Goal: Task Accomplishment & Management: Use online tool/utility

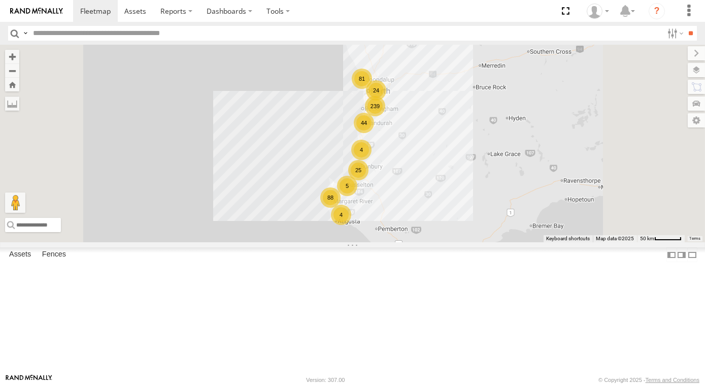
drag, startPoint x: 0, startPoint y: 0, endPoint x: 65, endPoint y: 39, distance: 75.8
click at [65, 41] on header "Search Query Asset ID Asset Label Registration Manufacturer Model VIN Job ID" at bounding box center [352, 33] width 705 height 23
type input "*****"
click at [685, 26] on input "**" at bounding box center [691, 33] width 12 height 15
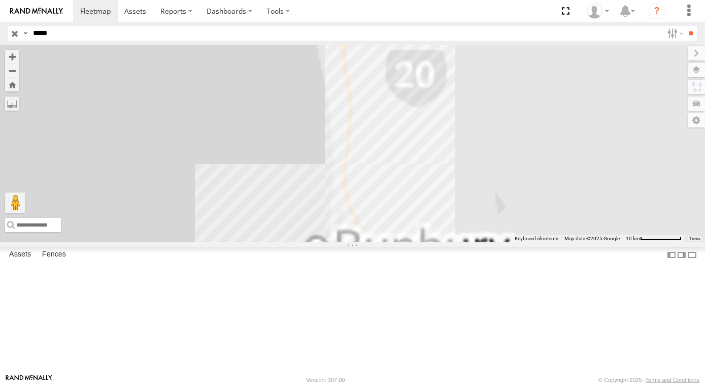
drag, startPoint x: 458, startPoint y: 356, endPoint x: 438, endPoint y: 337, distance: 27.3
click at [456, 242] on div "CV257 - Karl Staines-Walsh CV238 - Kim Walsh" at bounding box center [352, 143] width 705 height 197
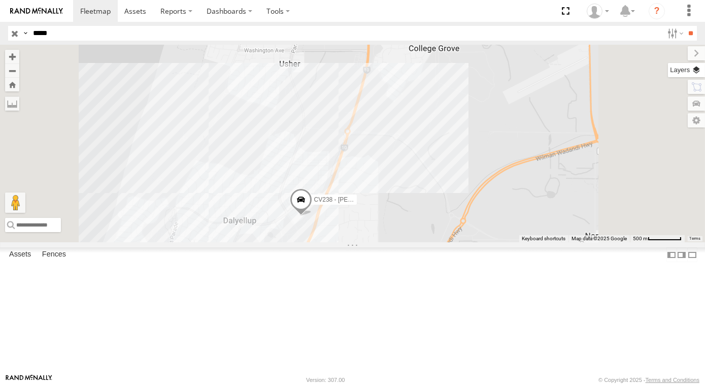
click at [699, 70] on label at bounding box center [686, 70] width 37 height 14
click at [0, 0] on span "Basemaps" at bounding box center [0, 0] width 0 height 0
click at [0, 0] on span "Satellite + Roadmap" at bounding box center [0, 0] width 0 height 0
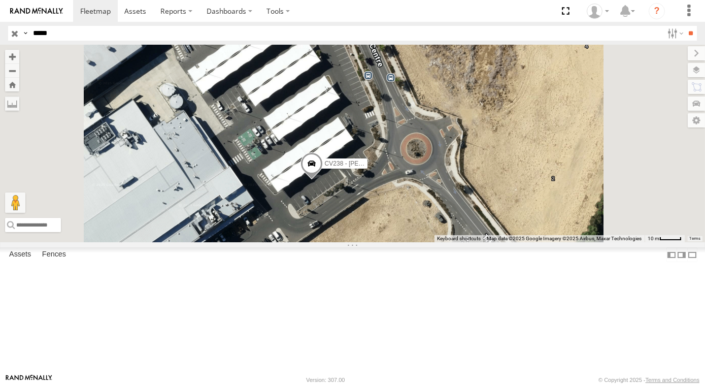
click at [322, 180] on span at bounding box center [311, 165] width 22 height 27
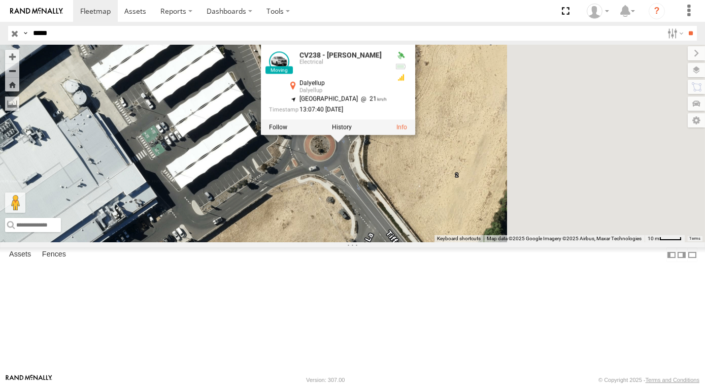
drag, startPoint x: 497, startPoint y: 72, endPoint x: 402, endPoint y: 73, distance: 95.4
click at [402, 72] on div "CV257 - Karl Staines-Walsh CV238 - Kim Walsh CV238 - Kim Walsh Electrical Dalye…" at bounding box center [352, 143] width 705 height 197
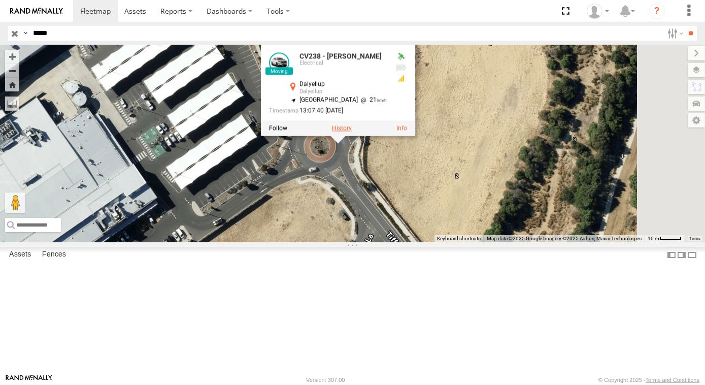
click at [351, 131] on label at bounding box center [341, 127] width 20 height 7
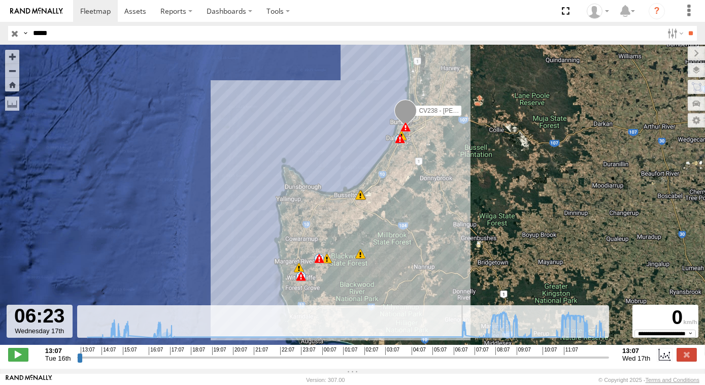
drag, startPoint x: 77, startPoint y: 363, endPoint x: 478, endPoint y: 258, distance: 414.8
click at [458, 352] on input "range" at bounding box center [343, 357] width 532 height 10
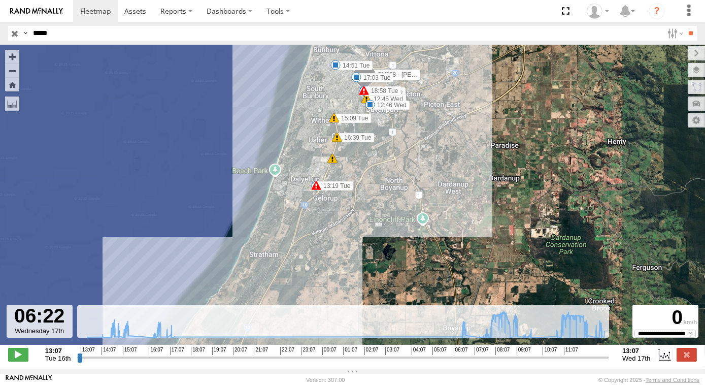
drag, startPoint x: 439, startPoint y: 279, endPoint x: 412, endPoint y: 226, distance: 59.9
click at [419, 272] on div "CV238 - Kim Walsh 13:19 Tue 18:58 Tue 08:17 Wed 08:48 Wed 08:55 Wed 09:46 Wed 1…" at bounding box center [352, 200] width 705 height 310
drag, startPoint x: 410, startPoint y: 168, endPoint x: 401, endPoint y: 183, distance: 16.9
click at [401, 183] on div "CV238 - Kim Walsh 13:19 Tue 18:58 Tue 08:17 Wed 08:48 Wed 08:55 Wed 09:46 Wed 1…" at bounding box center [352, 200] width 705 height 310
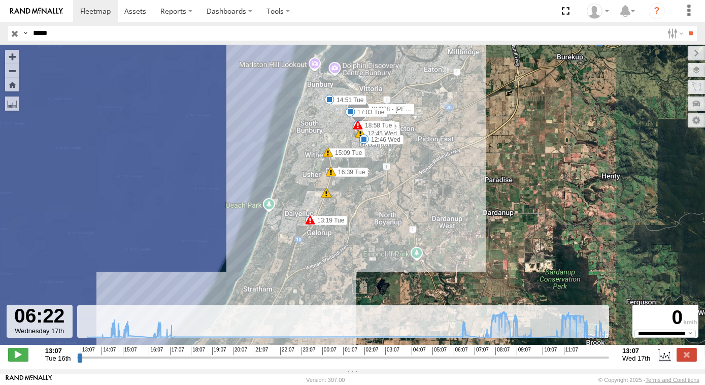
drag, startPoint x: 405, startPoint y: 193, endPoint x: 407, endPoint y: 203, distance: 10.8
click at [407, 203] on div "CV238 - Kim Walsh 13:19 Tue 18:58 Tue 08:17 Wed 08:48 Wed 08:55 Wed 09:46 Wed 1…" at bounding box center [352, 200] width 705 height 310
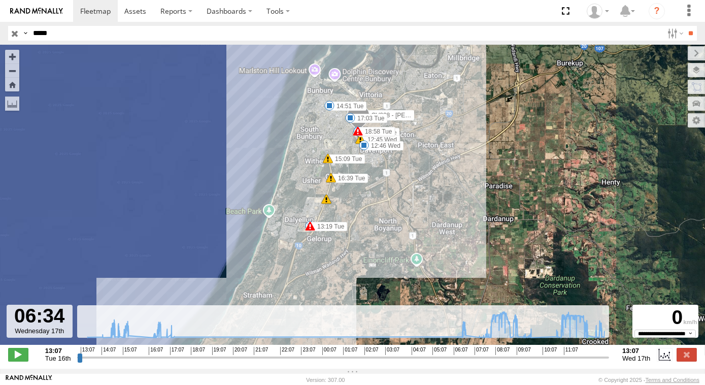
click at [462, 362] on input "range" at bounding box center [343, 357] width 532 height 10
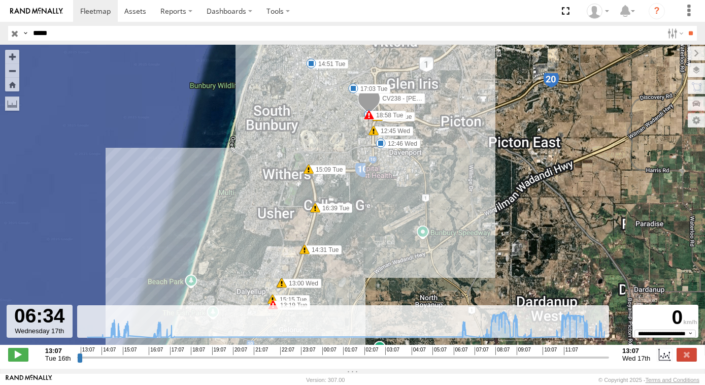
drag, startPoint x: 434, startPoint y: 229, endPoint x: 433, endPoint y: 218, distance: 10.7
click at [433, 220] on div "CV238 - Kim Walsh 13:19 Tue 18:58 Tue 08:17 Wed 08:48 Wed 08:55 Wed 09:46 Wed 1…" at bounding box center [352, 200] width 705 height 310
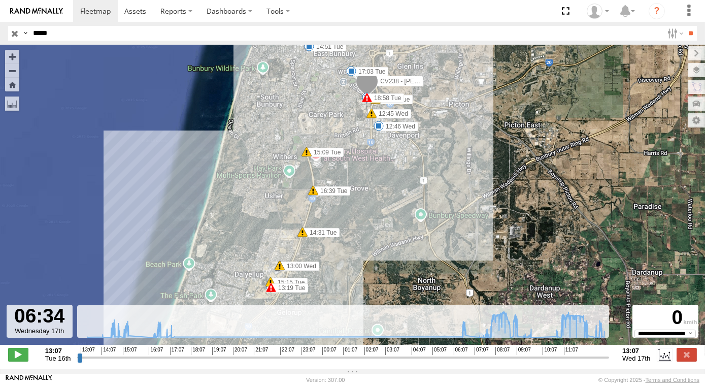
click at [476, 274] on div "CV238 - Kim Walsh 13:19 Tue 18:58 Tue 08:17 Wed 08:48 Wed 08:55 Wed 09:46 Wed 1…" at bounding box center [352, 200] width 705 height 310
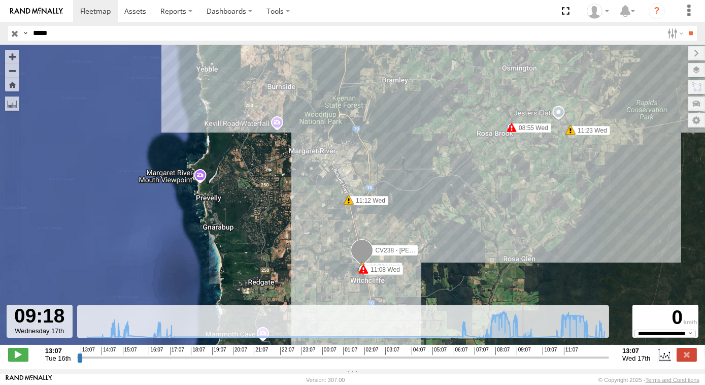
drag, startPoint x: 463, startPoint y: 365, endPoint x: 383, endPoint y: 298, distance: 103.7
click at [521, 357] on input "range" at bounding box center [343, 357] width 532 height 10
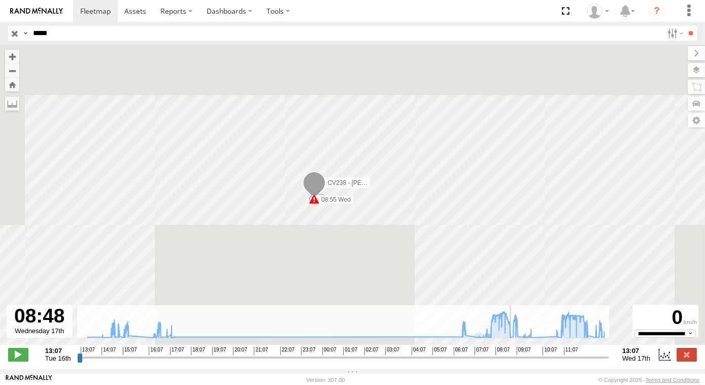
drag, startPoint x: 520, startPoint y: 363, endPoint x: 511, endPoint y: 363, distance: 9.1
click at [511, 362] on input "range" at bounding box center [343, 357] width 532 height 10
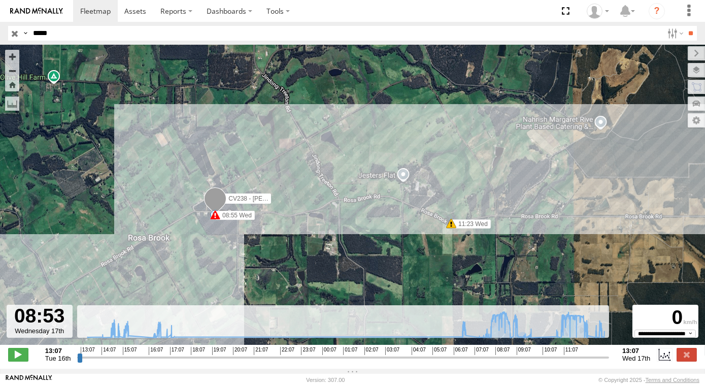
drag, startPoint x: 507, startPoint y: 362, endPoint x: 513, endPoint y: 362, distance: 5.6
click at [513, 362] on input "range" at bounding box center [343, 357] width 532 height 10
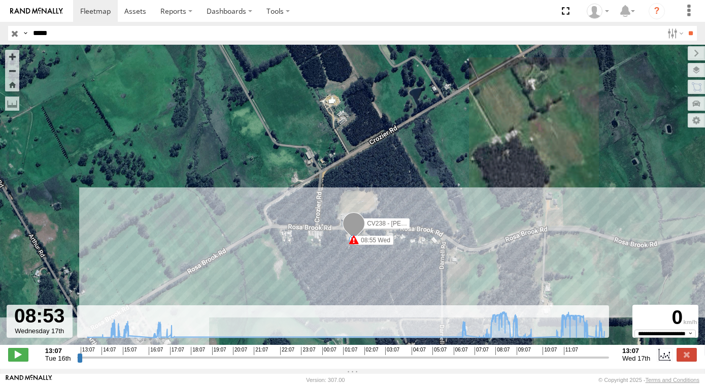
drag, startPoint x: 348, startPoint y: 263, endPoint x: 321, endPoint y: 254, distance: 28.4
click at [322, 256] on div "CV238 - Kim Walsh 13:19 Tue 18:58 Tue 08:17 Wed 08:48 Wed 08:55 Wed 09:46 Wed 1…" at bounding box center [352, 200] width 705 height 310
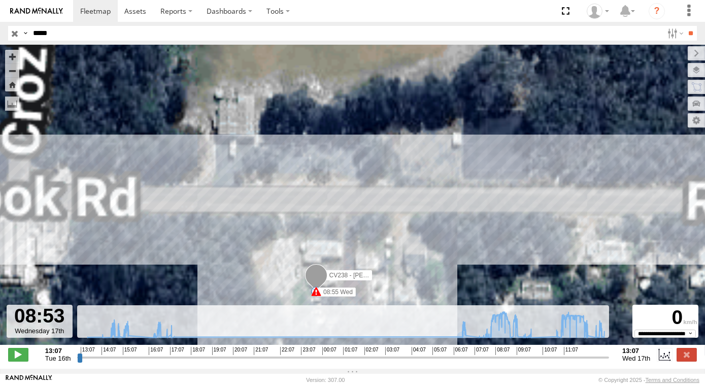
drag, startPoint x: 281, startPoint y: 258, endPoint x: 266, endPoint y: 189, distance: 71.0
click at [266, 196] on div "CV238 - Kim Walsh 13:19 Tue 18:58 Tue 08:17 Wed 08:48 Wed 08:55 Wed 09:46 Wed 1…" at bounding box center [352, 200] width 705 height 310
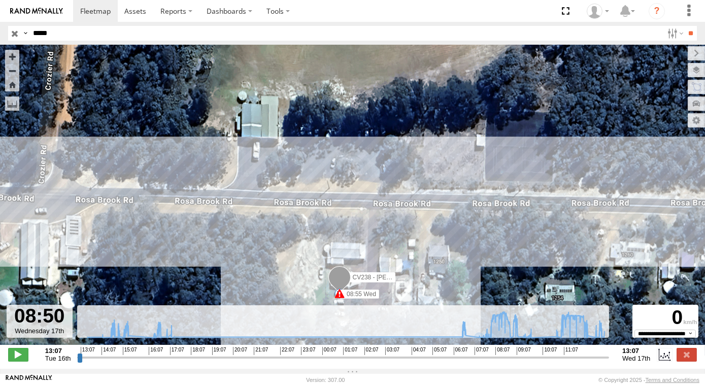
click at [512, 362] on input "range" at bounding box center [343, 357] width 532 height 10
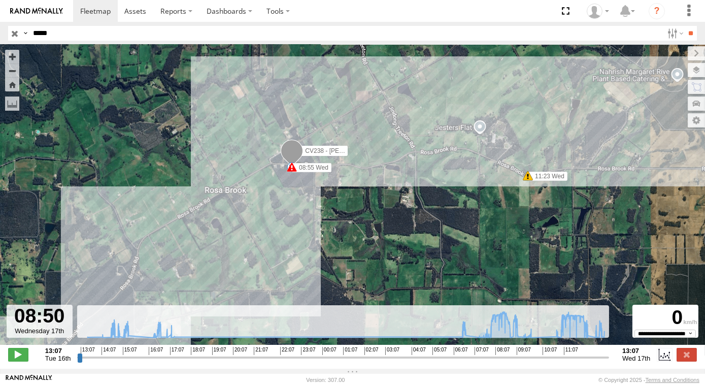
drag, startPoint x: 450, startPoint y: 257, endPoint x: 280, endPoint y: 207, distance: 177.1
click at [280, 207] on div "CV238 - Kim Walsh 13:19 Tue 18:58 Tue 08:17 Wed 08:48 Wed 08:55 Wed 09:46 Wed 1…" at bounding box center [352, 200] width 705 height 310
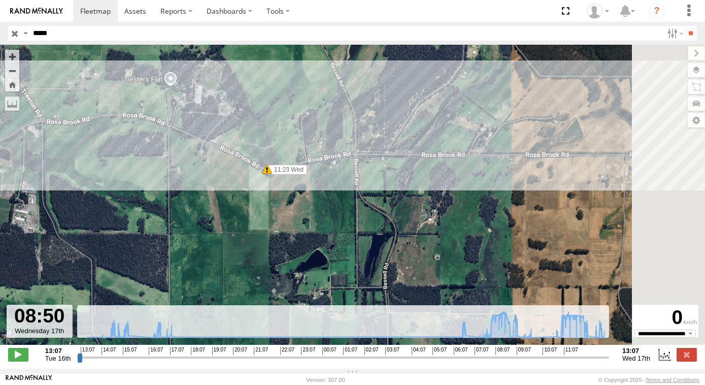
drag, startPoint x: 469, startPoint y: 202, endPoint x: 288, endPoint y: 207, distance: 181.2
click at [288, 207] on div "CV238 - Kim Walsh 13:19 Tue 18:58 Tue 08:17 Wed 08:48 Wed 08:55 Wed 09:46 Wed 1…" at bounding box center [352, 200] width 705 height 310
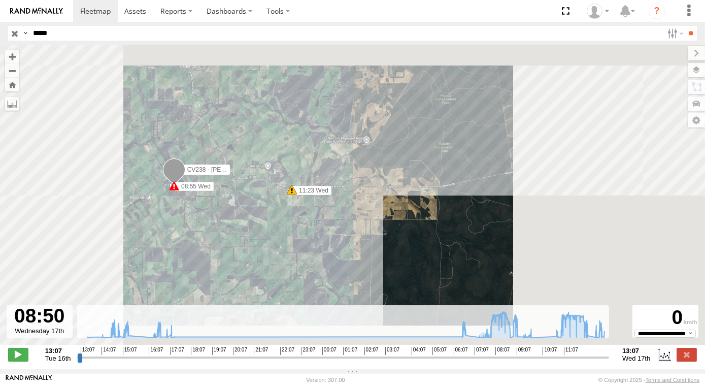
drag, startPoint x: 307, startPoint y: 222, endPoint x: 383, endPoint y: 221, distance: 76.1
click at [383, 221] on div "CV238 - Kim Walsh 13:19 Tue 18:58 Tue 08:17 Wed 08:48 Wed 08:55 Wed 09:46 Wed 1…" at bounding box center [352, 200] width 705 height 310
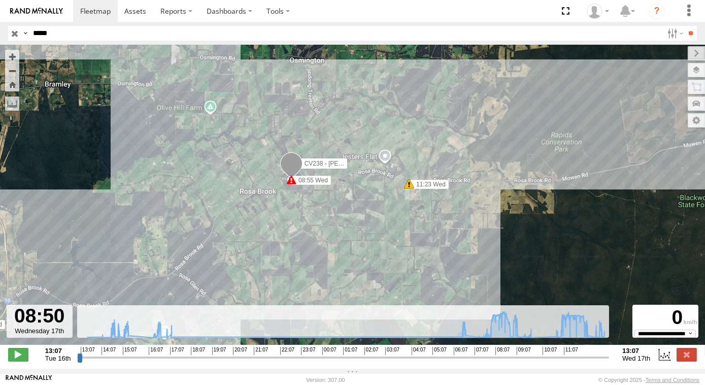
drag, startPoint x: 309, startPoint y: 252, endPoint x: 349, endPoint y: 245, distance: 40.3
click at [326, 235] on div "CV238 - Kim Walsh 13:19 Tue 18:58 Tue 08:17 Wed 08:48 Wed 08:55 Wed 09:46 Wed 1…" at bounding box center [352, 200] width 705 height 310
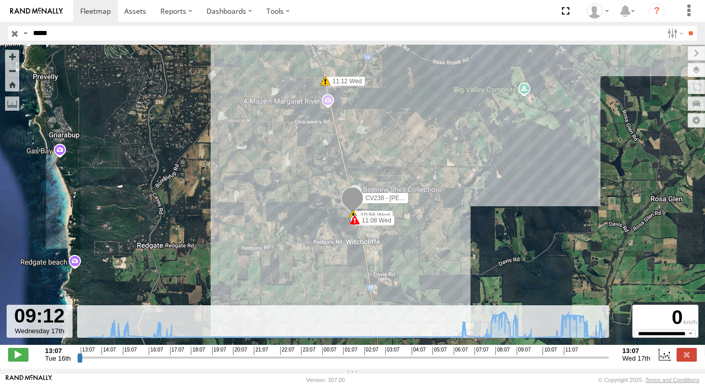
drag, startPoint x: 511, startPoint y: 362, endPoint x: 519, endPoint y: 363, distance: 8.3
click at [519, 362] on input "range" at bounding box center [343, 357] width 532 height 10
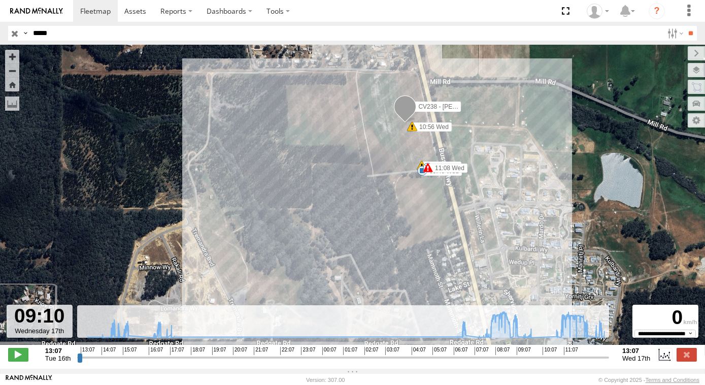
drag, startPoint x: 417, startPoint y: 194, endPoint x: 378, endPoint y: 212, distance: 42.4
click at [378, 212] on div "CV238 - Kim Walsh 13:19 Tue 18:58 Tue 08:17 Wed 08:48 Wed 08:55 Wed 09:46 Wed 1…" at bounding box center [352, 200] width 705 height 310
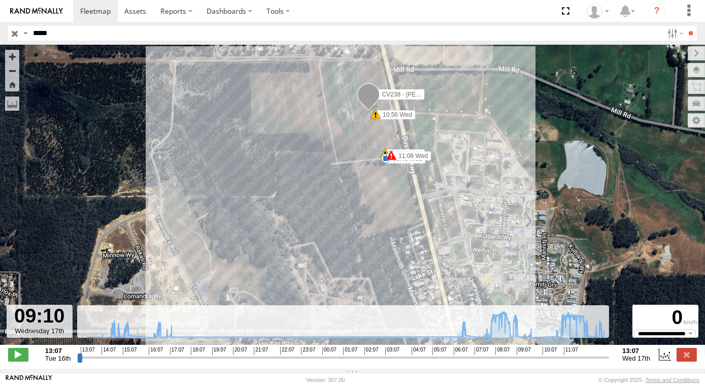
drag, startPoint x: 474, startPoint y: 215, endPoint x: 460, endPoint y: 159, distance: 58.1
click at [473, 147] on div "CV238 - Kim Walsh 13:19 Tue 18:58 Tue 08:17 Wed 08:48 Wed 08:55 Wed 09:46 Wed 1…" at bounding box center [352, 200] width 705 height 310
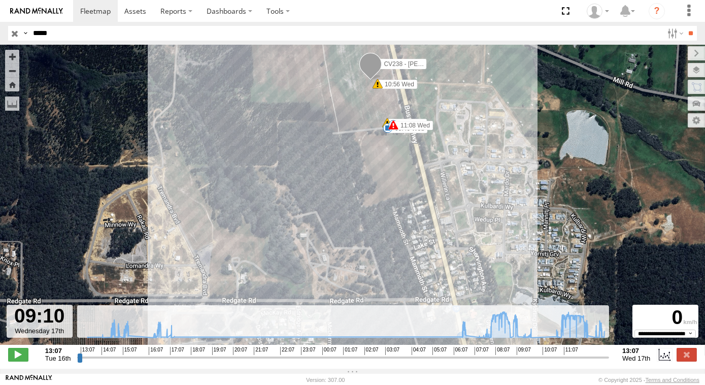
drag, startPoint x: 370, startPoint y: 188, endPoint x: 379, endPoint y: 209, distance: 23.2
click at [379, 209] on div "CV238 - Kim Walsh 13:19 Tue 18:58 Tue 08:17 Wed 08:48 Wed 08:55 Wed 09:46 Wed 1…" at bounding box center [352, 200] width 705 height 310
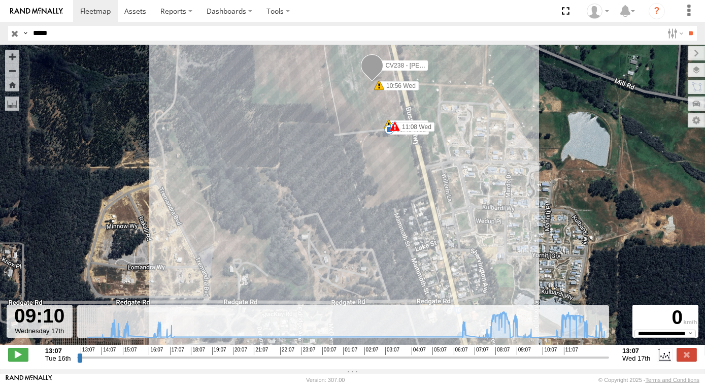
drag, startPoint x: 370, startPoint y: 186, endPoint x: 365, endPoint y: 200, distance: 15.6
click at [365, 200] on div "CV238 - Kim Walsh 13:19 Tue 18:58 Tue 08:17 Wed 08:48 Wed 08:55 Wed 09:46 Wed 1…" at bounding box center [352, 200] width 705 height 310
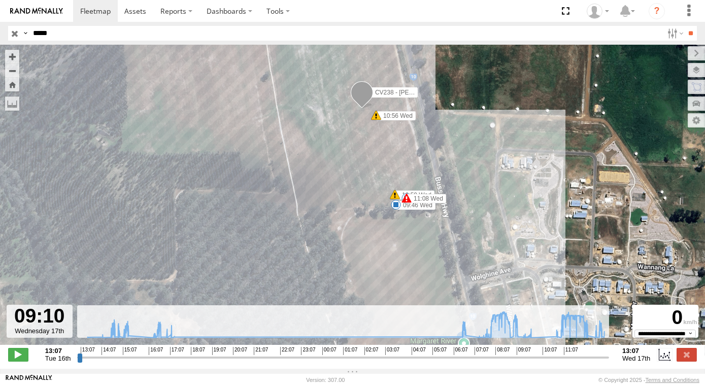
drag, startPoint x: 314, startPoint y: 86, endPoint x: 343, endPoint y: 199, distance: 117.4
click at [343, 199] on div "CV238 - Kim Walsh 13:19 Tue 18:58 Tue 08:17 Wed 08:48 Wed 08:55 Wed 09:46 Wed 1…" at bounding box center [352, 200] width 705 height 310
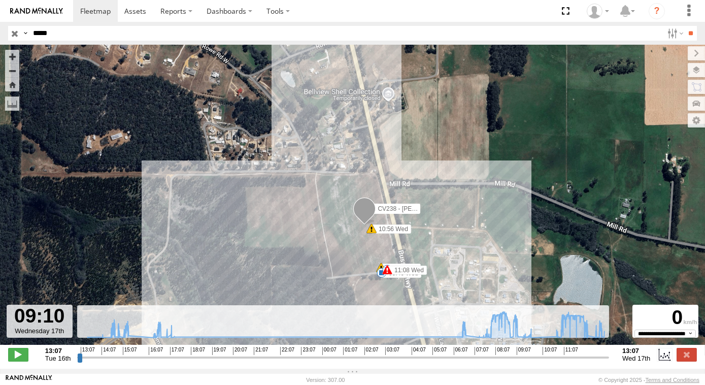
drag, startPoint x: 328, startPoint y: 183, endPoint x: 319, endPoint y: 166, distance: 19.1
click at [319, 166] on div "CV238 - Kim Walsh 13:19 Tue 18:58 Tue 08:17 Wed 08:48 Wed 08:55 Wed 09:46 Wed 1…" at bounding box center [352, 200] width 705 height 310
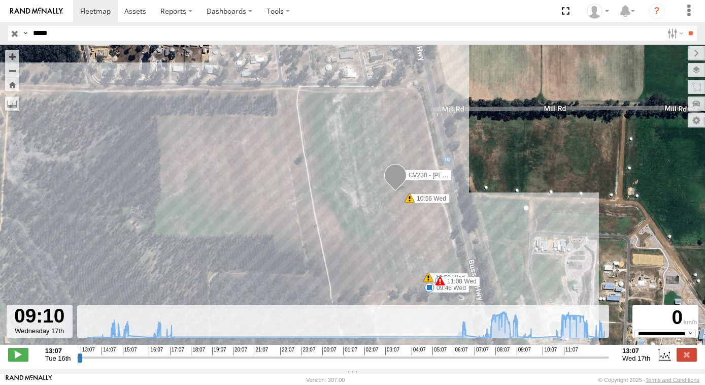
drag, startPoint x: 348, startPoint y: 223, endPoint x: 333, endPoint y: 175, distance: 50.4
click at [332, 178] on div "CV238 - Kim Walsh 13:19 Tue 18:58 Tue 08:17 Wed 08:48 Wed 08:55 Wed 09:46 Wed 1…" at bounding box center [352, 200] width 705 height 310
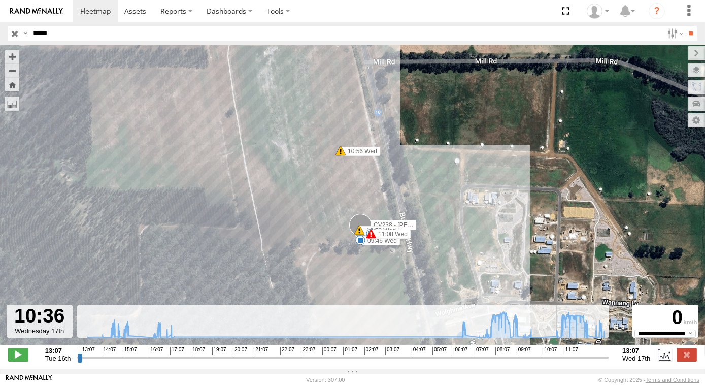
drag, startPoint x: 517, startPoint y: 365, endPoint x: 550, endPoint y: 363, distance: 33.0
click at [550, 362] on input "range" at bounding box center [343, 357] width 532 height 10
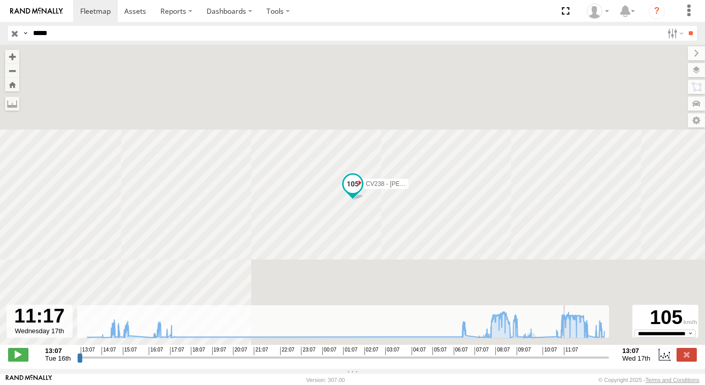
drag, startPoint x: 552, startPoint y: 363, endPoint x: 566, endPoint y: 362, distance: 13.8
click at [566, 362] on input "range" at bounding box center [343, 357] width 532 height 10
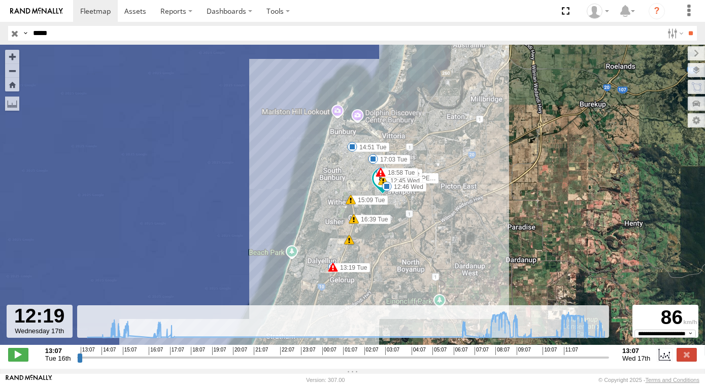
drag, startPoint x: 565, startPoint y: 363, endPoint x: 490, endPoint y: 298, distance: 99.6
click at [587, 362] on input "range" at bounding box center [343, 357] width 532 height 10
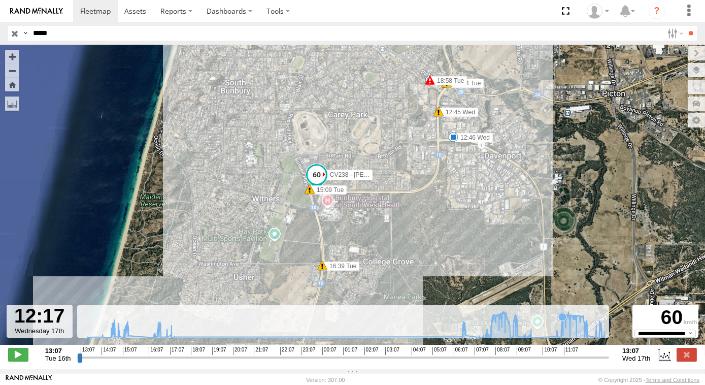
click at [562, 337] on icon at bounding box center [346, 324] width 527 height 26
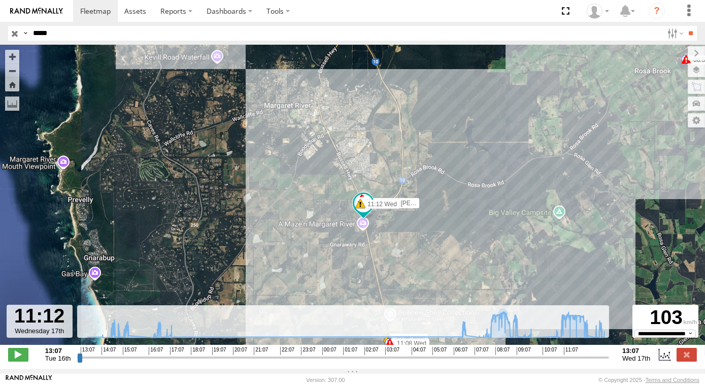
drag, startPoint x: 447, startPoint y: 261, endPoint x: 401, endPoint y: 257, distance: 46.9
click at [401, 257] on div "CV238 - Kim Walsh 13:19 Tue 18:58 Tue 08:17 Wed 08:48 Wed 08:55 Wed 09:46 Wed 1…" at bounding box center [352, 200] width 705 height 310
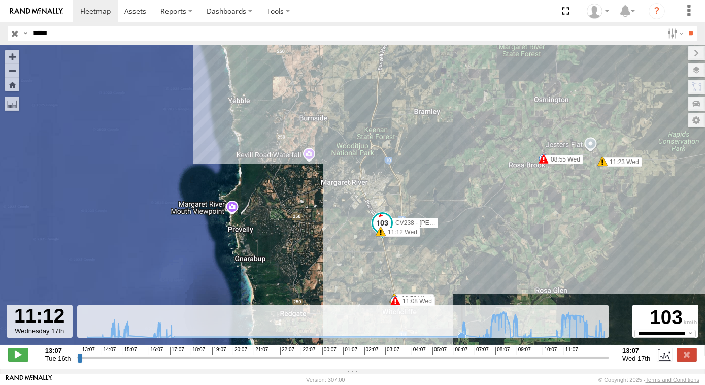
click at [321, 325] on rect at bounding box center [343, 321] width 532 height 33
drag, startPoint x: 351, startPoint y: 328, endPoint x: 358, endPoint y: 340, distance: 14.1
type input "**********"
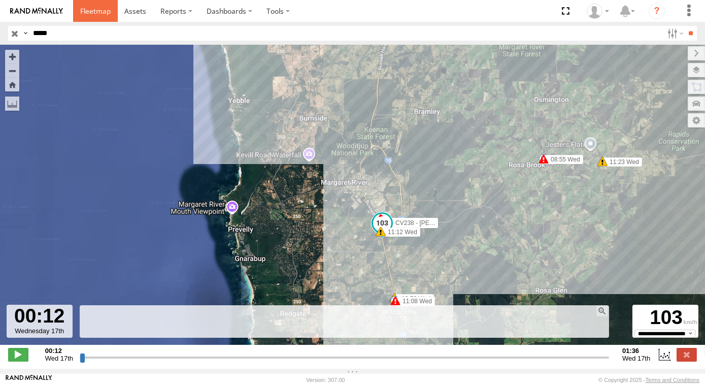
click at [106, 15] on span at bounding box center [95, 11] width 30 height 10
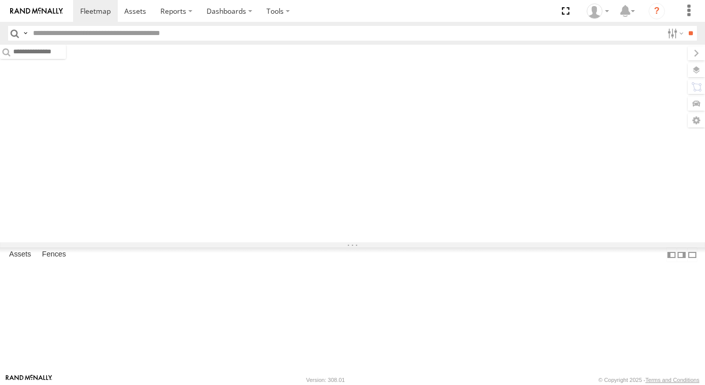
type input "*****"
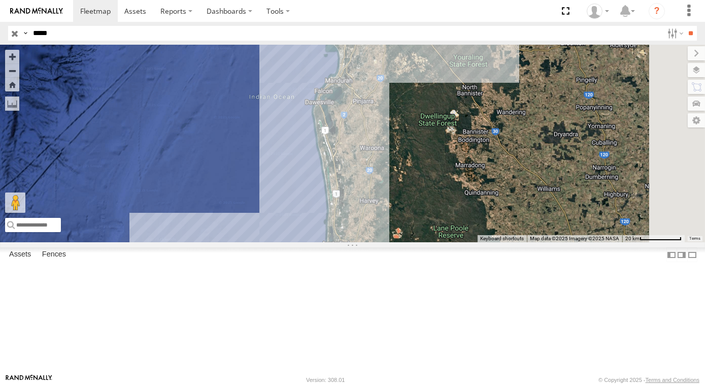
click at [329, 271] on span at bounding box center [318, 257] width 22 height 27
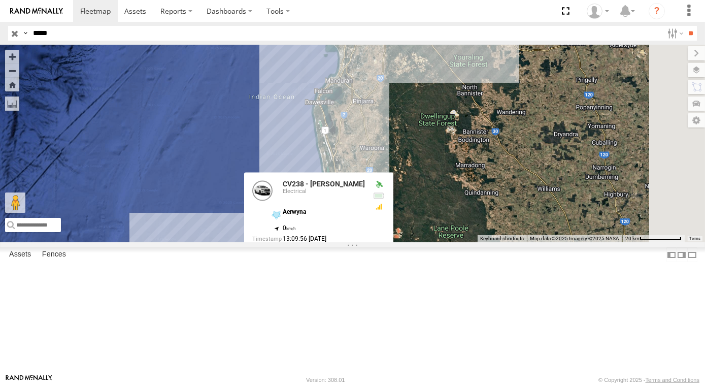
click at [332, 259] on label at bounding box center [322, 255] width 20 height 7
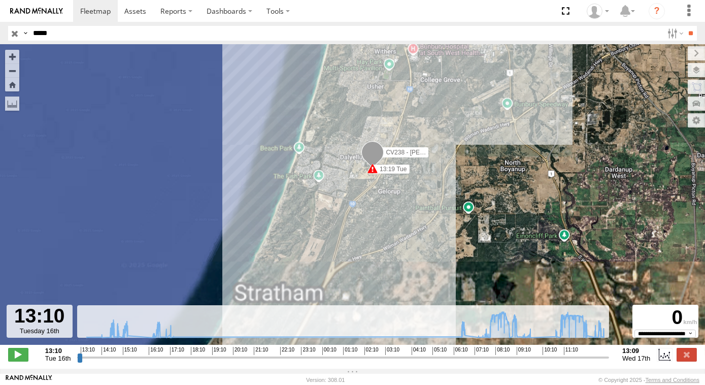
drag, startPoint x: 449, startPoint y: 166, endPoint x: 439, endPoint y: 221, distance: 56.1
click at [439, 221] on div "CV238 - Kim Walsh 13:19 Tue 18:58 Tue 08:17 Wed 08:48 Wed 08:55 Wed 09:46 Wed 1…" at bounding box center [352, 200] width 705 height 310
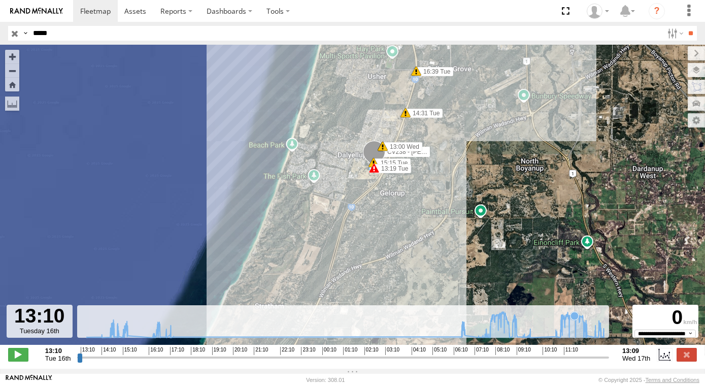
click at [575, 336] on icon at bounding box center [345, 324] width 527 height 26
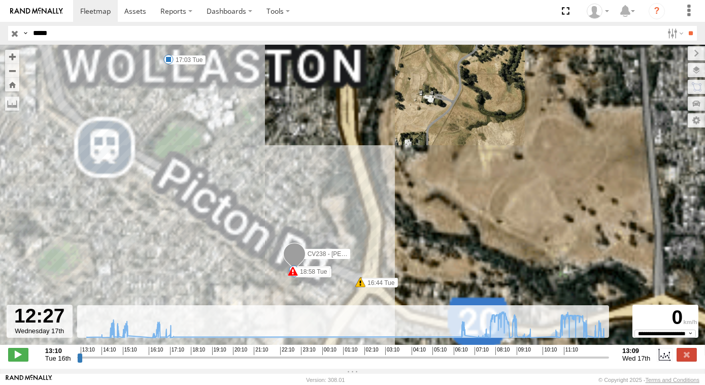
drag, startPoint x: 339, startPoint y: 246, endPoint x: 315, endPoint y: 159, distance: 89.8
click at [315, 160] on div "CV238 - Kim Walsh 13:19 Tue 18:58 Tue 08:17 Wed 08:48 Wed 08:55 Wed 09:46 Wed 1…" at bounding box center [352, 200] width 705 height 310
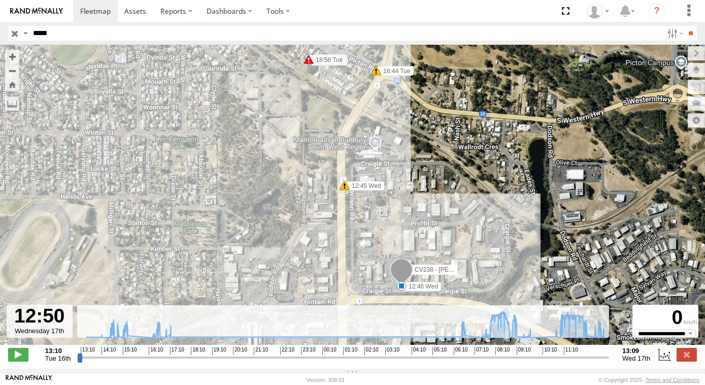
drag, startPoint x: 588, startPoint y: 363, endPoint x: 474, endPoint y: 316, distance: 124.2
click at [599, 362] on input "range" at bounding box center [343, 357] width 532 height 10
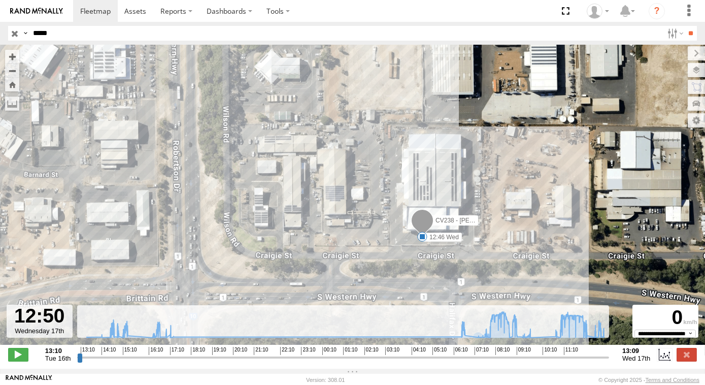
drag, startPoint x: 471, startPoint y: 241, endPoint x: 461, endPoint y: 184, distance: 58.6
click at [462, 188] on div "CV238 - Kim Walsh 13:19 Tue 18:58 Tue 08:17 Wed 08:48 Wed 08:55 Wed 09:46 Wed 1…" at bounding box center [352, 200] width 705 height 310
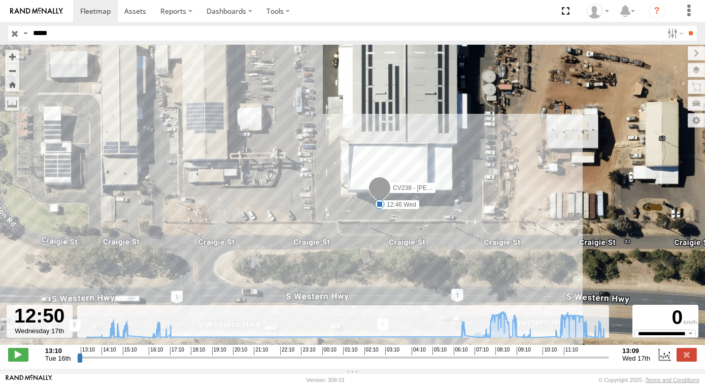
drag, startPoint x: 435, startPoint y: 273, endPoint x: 425, endPoint y: 163, distance: 110.6
click at [425, 163] on div "CV238 - Kim Walsh 13:19 Tue 18:58 Tue 08:17 Wed 08:48 Wed 08:55 Wed 09:46 Wed 1…" at bounding box center [352, 200] width 705 height 310
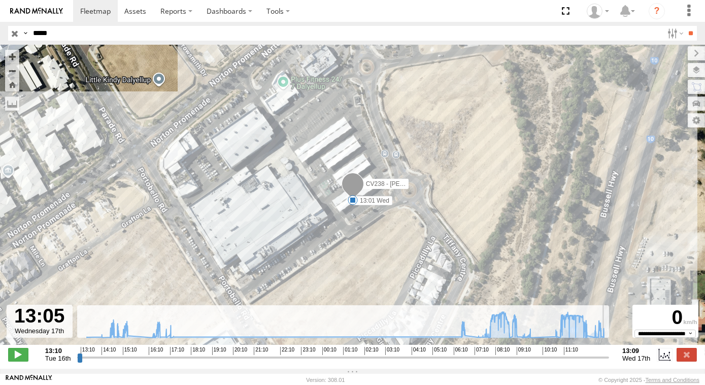
click at [604, 362] on input "range" at bounding box center [343, 357] width 532 height 10
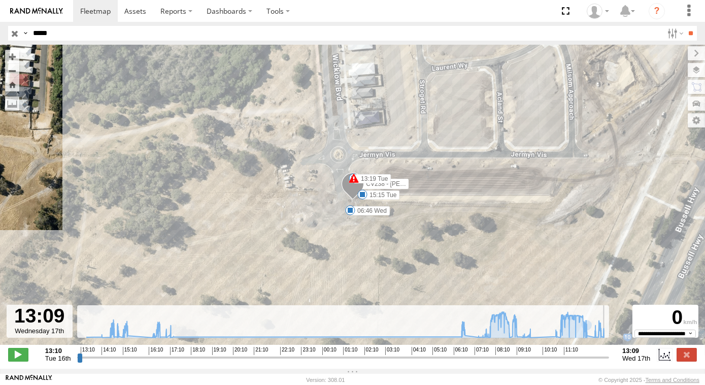
type input "**********"
click at [606, 362] on input "range" at bounding box center [343, 357] width 532 height 10
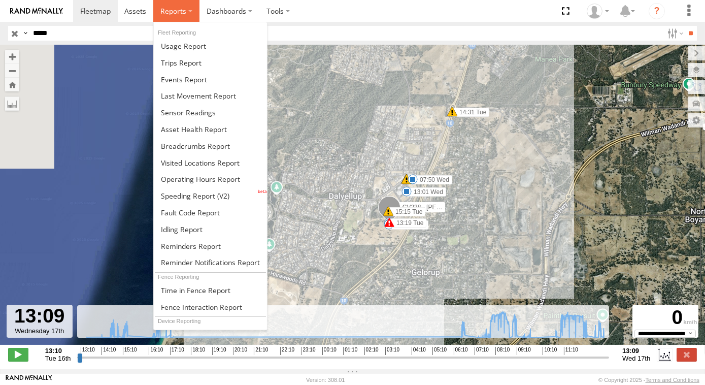
click at [193, 12] on label at bounding box center [176, 11] width 46 height 22
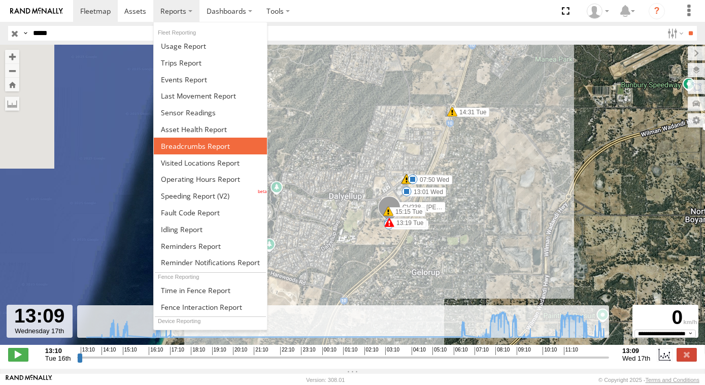
click at [196, 147] on span at bounding box center [195, 146] width 69 height 10
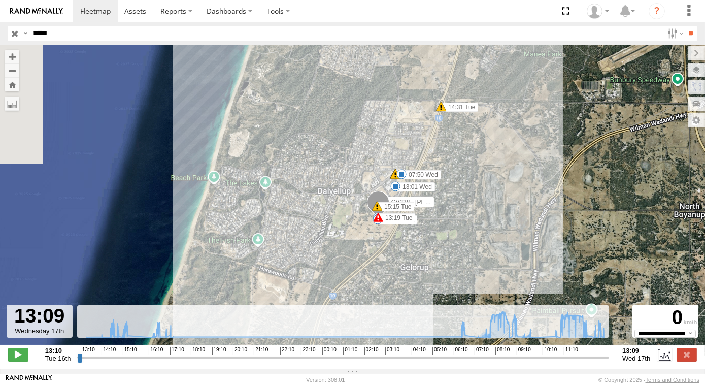
drag, startPoint x: 545, startPoint y: 186, endPoint x: 538, endPoint y: 182, distance: 7.7
click at [538, 182] on div "CV238 - Kim Walsh 13:19 Tue 18:58 Tue 08:17 Wed 08:48 Wed 08:55 Wed 09:46 Wed 1…" at bounding box center [352, 200] width 705 height 310
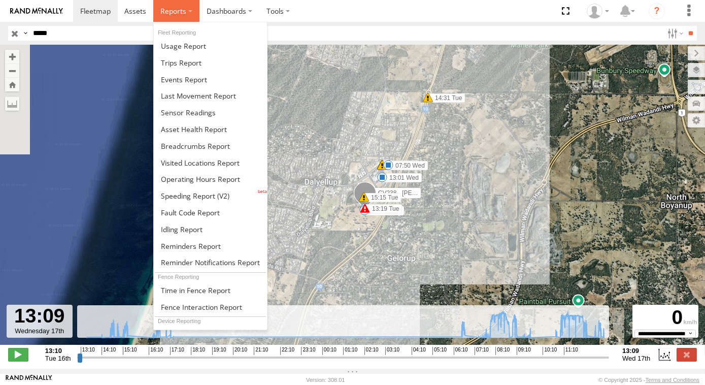
click at [168, 14] on span at bounding box center [173, 11] width 26 height 10
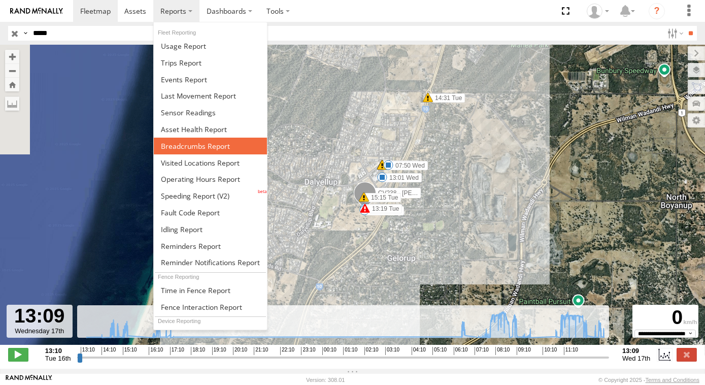
click at [195, 140] on link at bounding box center [210, 145] width 113 height 17
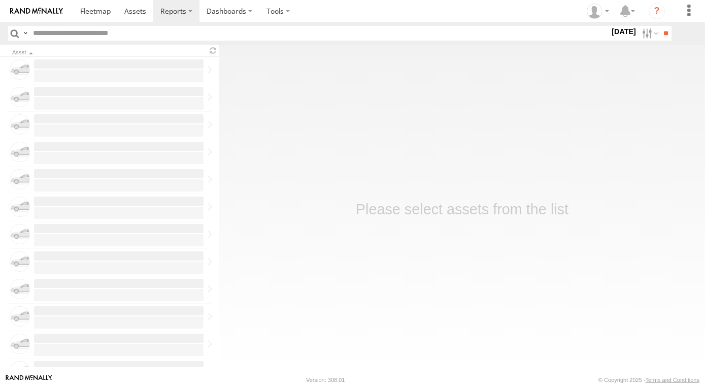
click at [47, 37] on input "text" at bounding box center [319, 33] width 580 height 15
type input "***"
click at [659, 26] on input "**" at bounding box center [665, 33] width 12 height 15
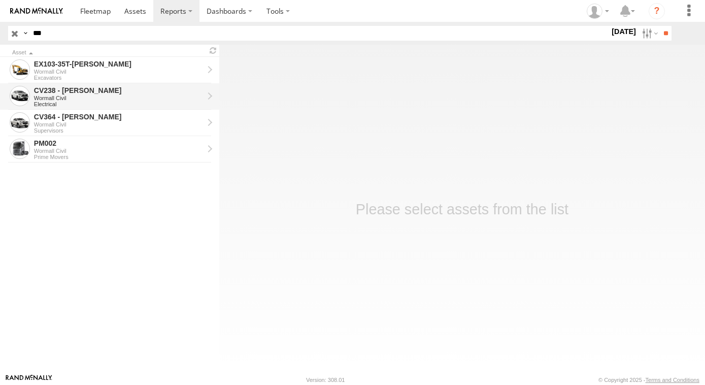
click at [116, 101] on div "Electrical" at bounding box center [118, 104] width 169 height 6
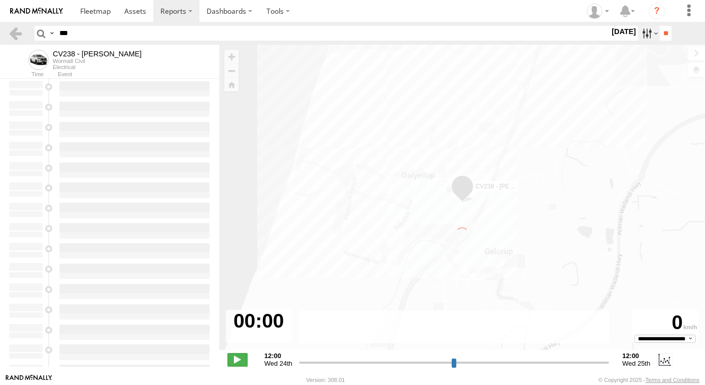
type input "**********"
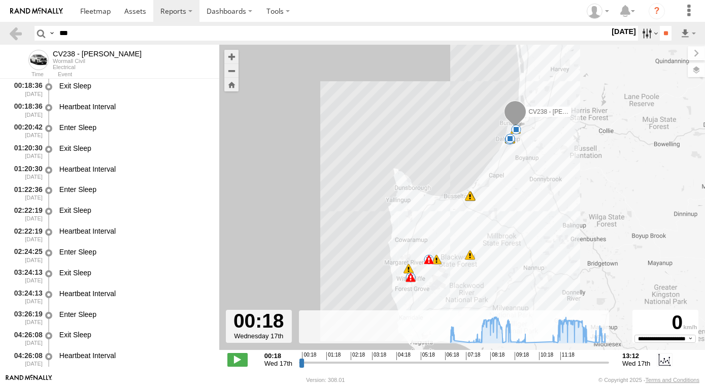
click at [650, 34] on label at bounding box center [649, 33] width 22 height 15
click at [0, 0] on label at bounding box center [0, 0] width 0 height 0
click at [666, 32] on input "**" at bounding box center [665, 33] width 12 height 15
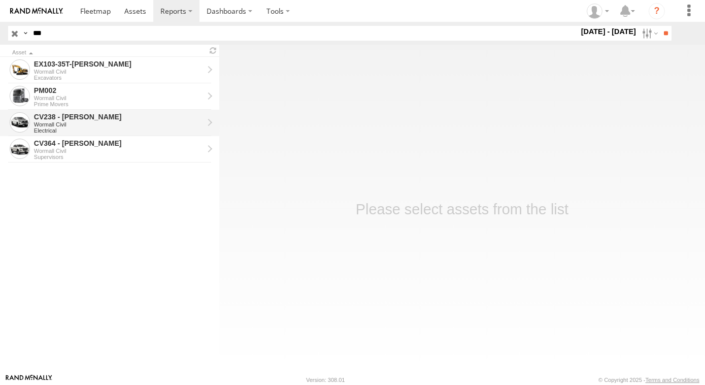
click at [88, 121] on div "CV238 - [PERSON_NAME]" at bounding box center [118, 116] width 169 height 9
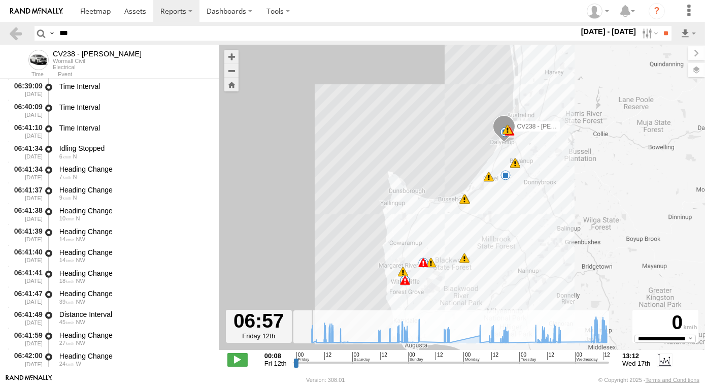
scroll to position [2488, 0]
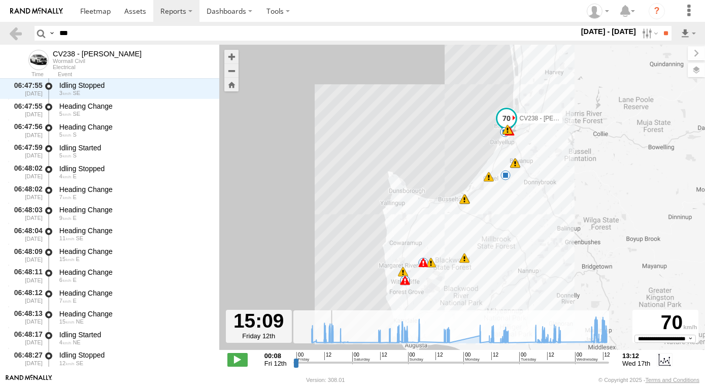
drag, startPoint x: 295, startPoint y: 363, endPoint x: 414, endPoint y: 230, distance: 179.3
click at [336, 358] on input "range" at bounding box center [451, 362] width 316 height 10
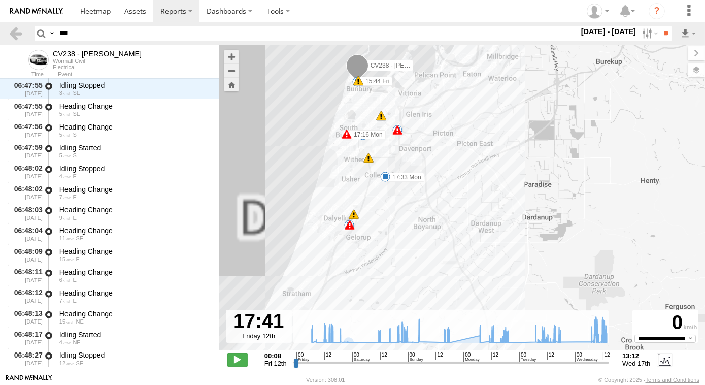
drag, startPoint x: 503, startPoint y: 153, endPoint x: 537, endPoint y: 164, distance: 35.3
click at [537, 164] on div "CV238 - Kim Walsh 21:29 Sat 21:29 Sat 23:36 Sat 08:17 Wed 08:48 Wed 08:55 Wed 0…" at bounding box center [461, 203] width 485 height 316
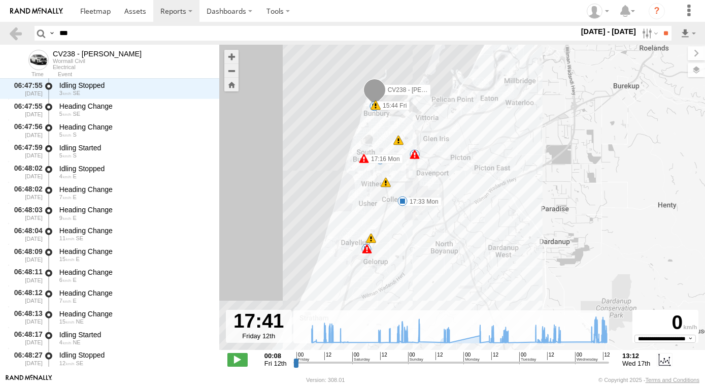
drag, startPoint x: 504, startPoint y: 196, endPoint x: 516, endPoint y: 212, distance: 19.6
click at [516, 212] on div "CV238 - Kim Walsh 21:29 Sat 21:29 Sat 23:36 Sat 08:17 Wed 08:48 Wed 08:55 Wed 0…" at bounding box center [461, 203] width 485 height 316
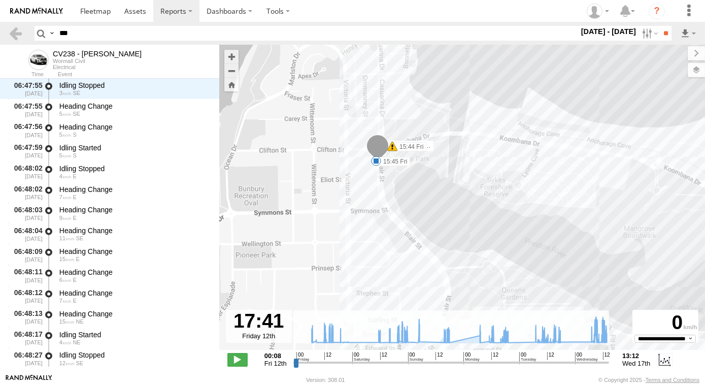
drag, startPoint x: 390, startPoint y: 168, endPoint x: 364, endPoint y: 186, distance: 31.1
click at [364, 186] on div "CV238 - Kim Walsh 21:29 Sat 21:29 Sat 23:36 Sat 08:17 Wed 08:48 Wed 08:55 Wed 0…" at bounding box center [461, 203] width 485 height 316
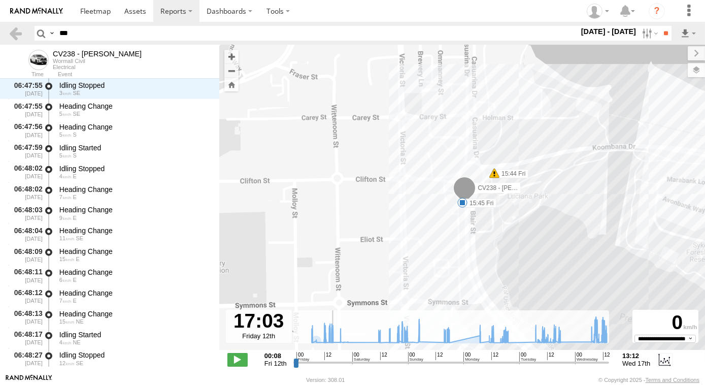
click at [334, 365] on input "range" at bounding box center [451, 362] width 316 height 10
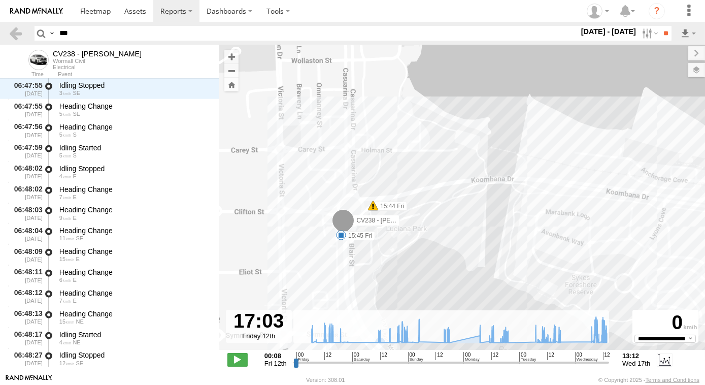
drag, startPoint x: 324, startPoint y: 262, endPoint x: 318, endPoint y: 251, distance: 12.7
click at [318, 251] on div "CV238 - Kim Walsh 21:29 Sat 21:29 Sat 23:36 Sat 08:17 Wed 08:48 Wed 08:55 Wed 0…" at bounding box center [461, 203] width 485 height 316
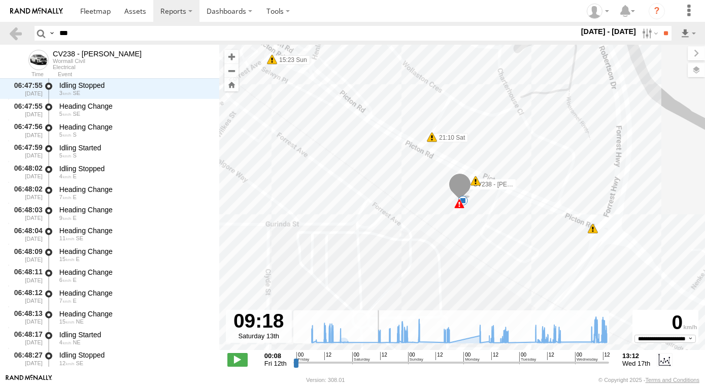
drag, startPoint x: 335, startPoint y: 363, endPoint x: 372, endPoint y: 359, distance: 37.3
click at [372, 359] on input "range" at bounding box center [451, 362] width 316 height 10
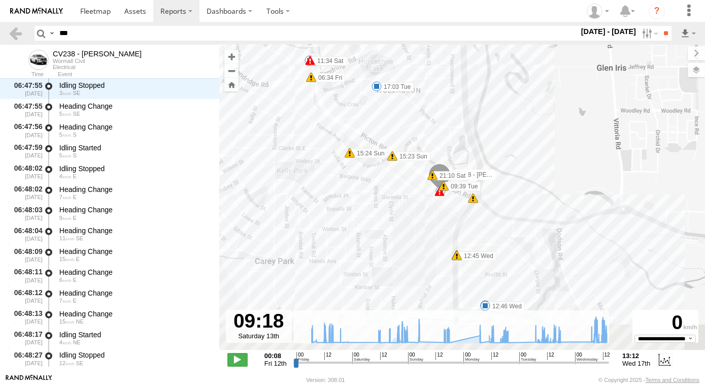
drag, startPoint x: 377, startPoint y: 265, endPoint x: 387, endPoint y: 197, distance: 68.7
click at [387, 197] on div "CV238 - Kim Walsh 21:29 Sat 21:29 Sat 23:36 Sat 08:17 Wed 08:48 Wed 08:55 Wed 0…" at bounding box center [461, 203] width 485 height 316
click at [696, 74] on label at bounding box center [686, 70] width 37 height 14
click at [0, 0] on span "Basemaps" at bounding box center [0, 0] width 0 height 0
click at [0, 0] on span "Satellite + Roadmap" at bounding box center [0, 0] width 0 height 0
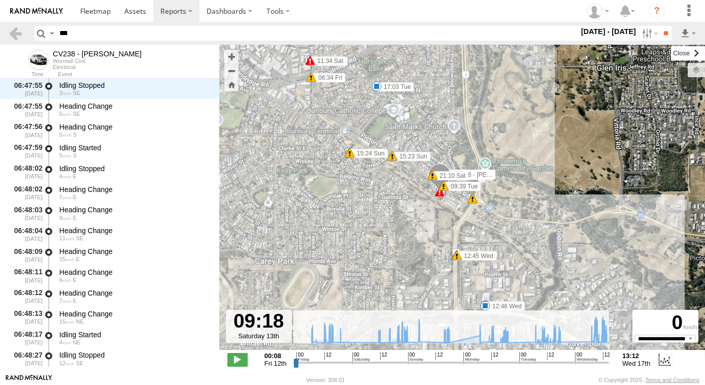
click at [671, 51] on label at bounding box center [688, 53] width 34 height 14
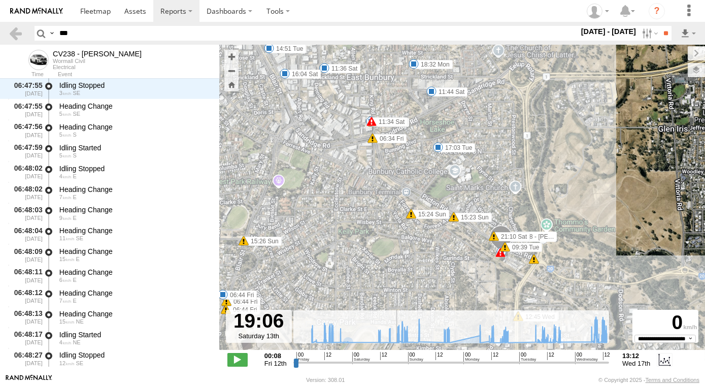
drag, startPoint x: 395, startPoint y: 364, endPoint x: 385, endPoint y: 356, distance: 13.4
click at [385, 357] on input "range" at bounding box center [451, 362] width 316 height 10
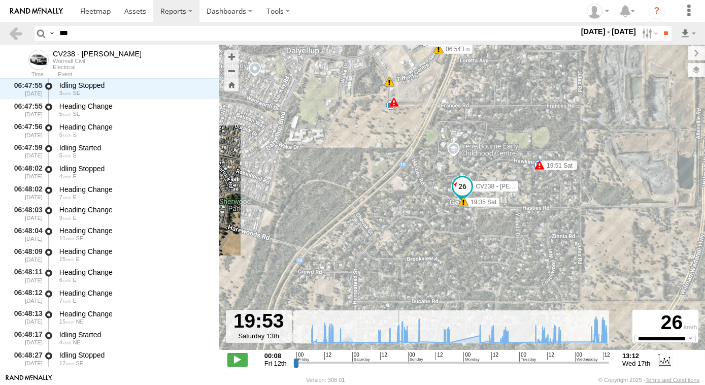
drag, startPoint x: 397, startPoint y: 364, endPoint x: 376, endPoint y: 366, distance: 21.4
click at [375, 366] on input "range" at bounding box center [451, 362] width 316 height 10
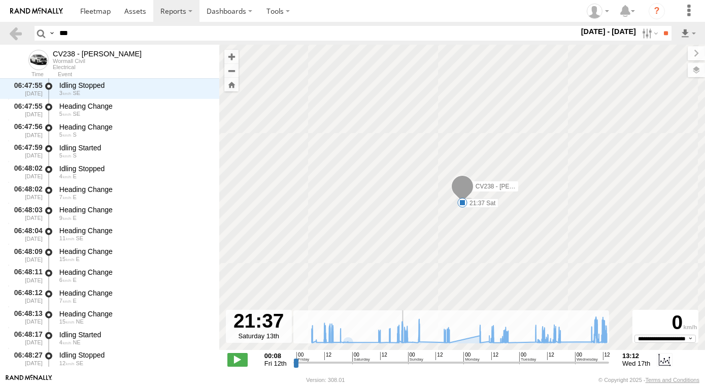
drag, startPoint x: 377, startPoint y: 364, endPoint x: 404, endPoint y: 362, distance: 27.0
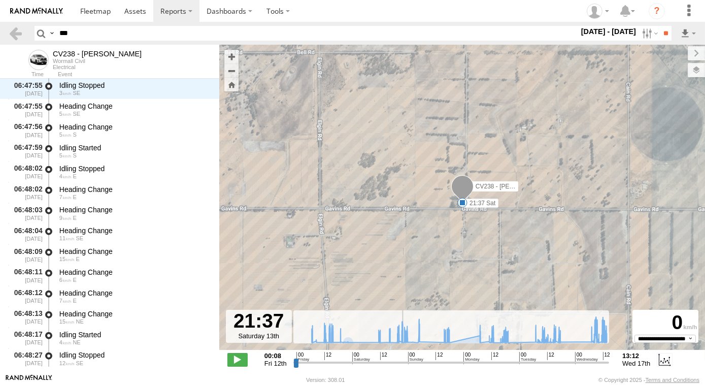
click at [402, 367] on input "range" at bounding box center [451, 362] width 316 height 10
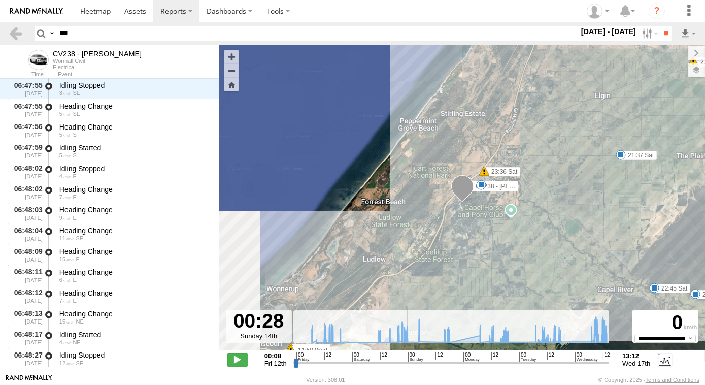
drag, startPoint x: 403, startPoint y: 364, endPoint x: 408, endPoint y: 367, distance: 5.9
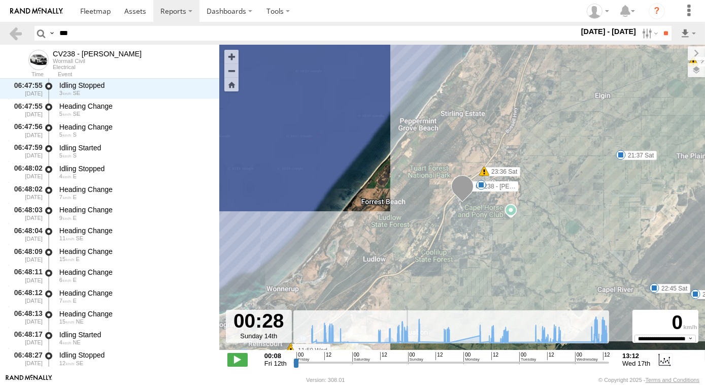
click at [408, 367] on input "range" at bounding box center [451, 362] width 316 height 10
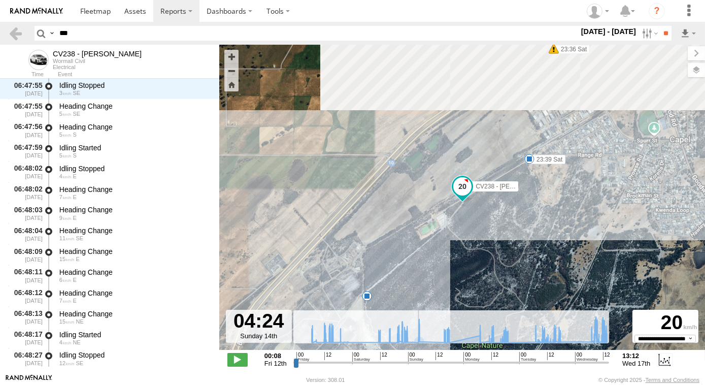
drag, startPoint x: 408, startPoint y: 362, endPoint x: 417, endPoint y: 364, distance: 9.0
click at [417, 364] on input "range" at bounding box center [451, 362] width 316 height 10
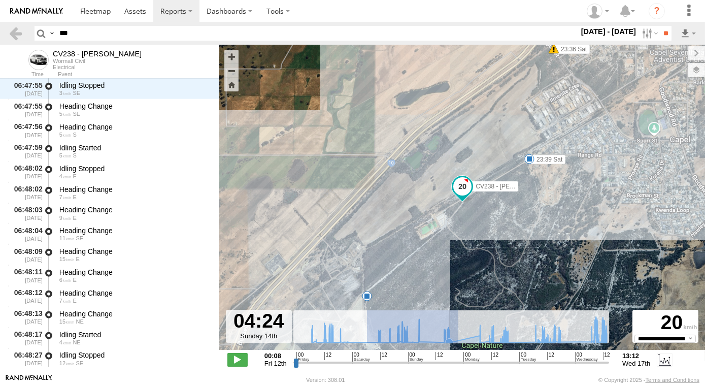
drag, startPoint x: 366, startPoint y: 334, endPoint x: 458, endPoint y: 341, distance: 91.6
click at [458, 341] on icon "Created with Highcharts 6.0.7 Highcharts.com" at bounding box center [451, 326] width 317 height 33
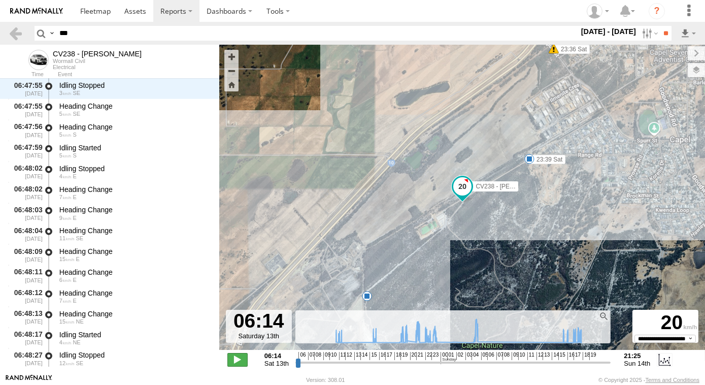
click at [241, 359] on span at bounding box center [237, 359] width 20 height 13
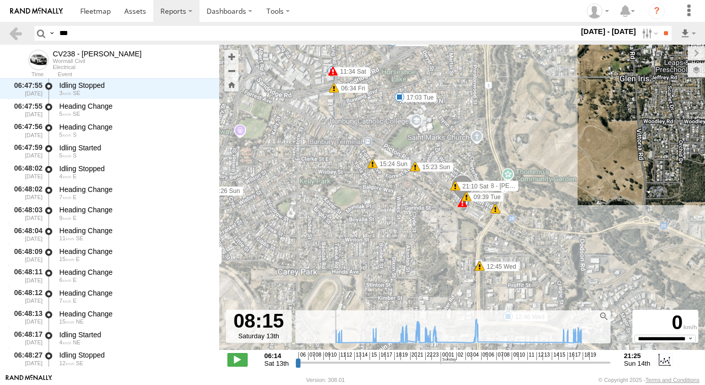
drag, startPoint x: 299, startPoint y: 365, endPoint x: 317, endPoint y: 365, distance: 17.8
click at [317, 365] on input "range" at bounding box center [452, 362] width 315 height 10
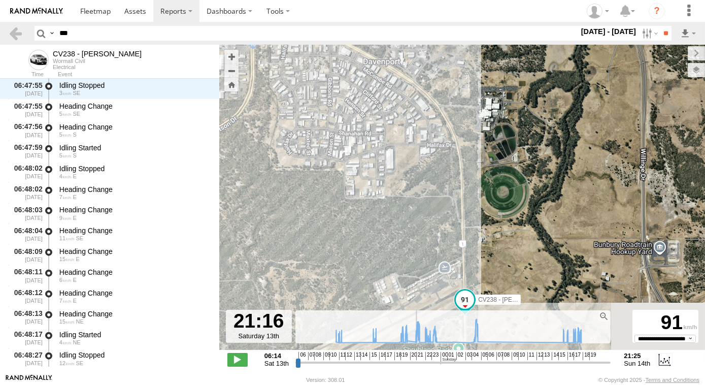
drag, startPoint x: 318, startPoint y: 362, endPoint x: 416, endPoint y: 362, distance: 97.9
click at [416, 362] on input "range" at bounding box center [452, 362] width 315 height 10
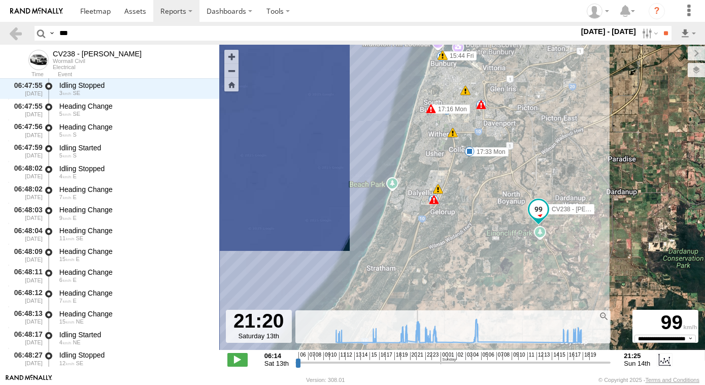
drag, startPoint x: 456, startPoint y: 195, endPoint x: 453, endPoint y: 183, distance: 13.0
click at [453, 186] on div "CV238 - Kim Walsh 21:29 Sat 21:29 Sat 23:36 Sat 08:17 Wed 08:48 Wed 08:55 Wed 0…" at bounding box center [461, 203] width 485 height 316
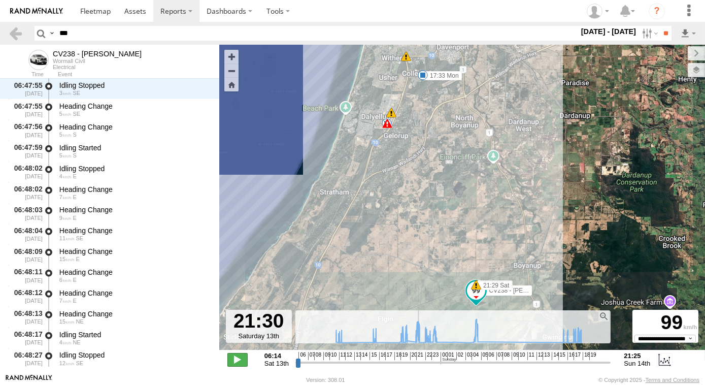
click at [236, 363] on span at bounding box center [237, 359] width 20 height 13
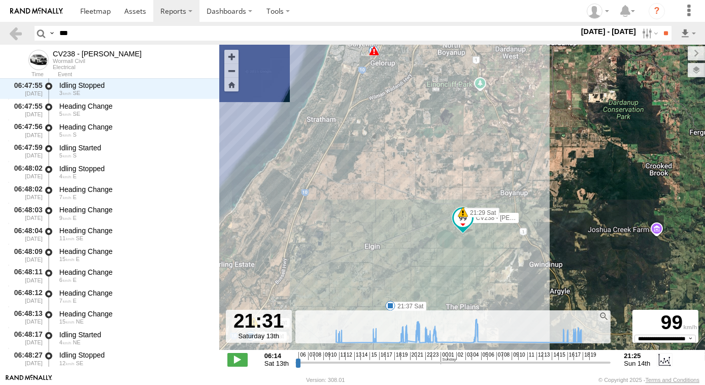
drag, startPoint x: 457, startPoint y: 244, endPoint x: 458, endPoint y: 108, distance: 135.5
click at [458, 109] on div "CV238 - Kim Walsh 21:29 Sat 21:29 Sat 23:36 Sat 08:17 Wed 08:48 Wed 08:55 Wed 0…" at bounding box center [461, 203] width 485 height 316
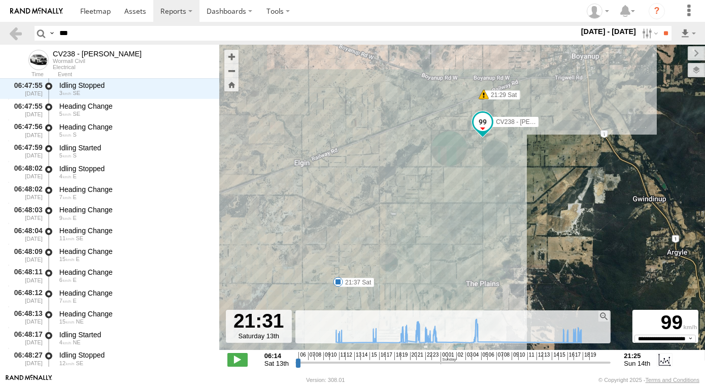
click at [533, 214] on div "CV238 - Kim Walsh 21:29 Sat 21:29 Sat 23:36 Sat 08:17 Wed 08:48 Wed 08:55 Wed 0…" at bounding box center [461, 203] width 485 height 316
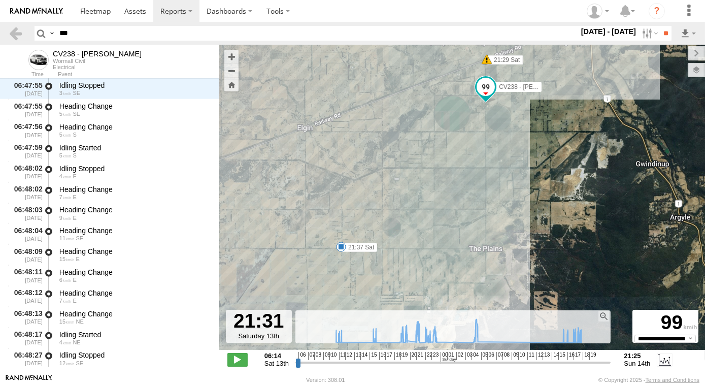
drag, startPoint x: 530, startPoint y: 253, endPoint x: 534, endPoint y: 213, distance: 39.7
click at [534, 213] on div "CV238 - Kim Walsh 21:29 Sat 21:29 Sat 23:36 Sat 08:17 Wed 08:48 Wed 08:55 Wed 0…" at bounding box center [461, 203] width 485 height 316
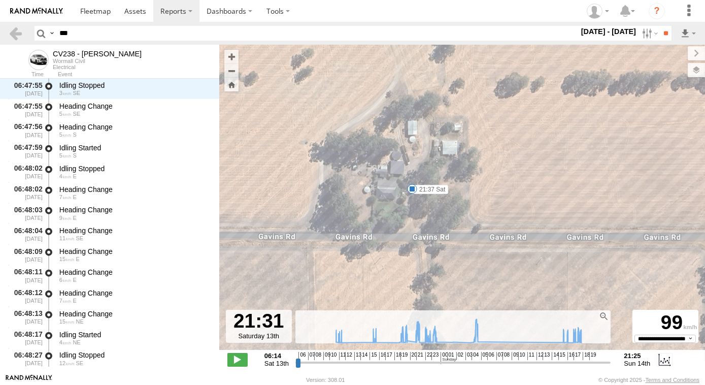
drag, startPoint x: 508, startPoint y: 187, endPoint x: 532, endPoint y: 181, distance: 24.1
click at [532, 181] on div "CV238 - Kim Walsh 21:29 Sat 21:29 Sat 23:36 Sat 08:17 Wed 08:48 Wed 08:55 Wed 0…" at bounding box center [461, 203] width 485 height 316
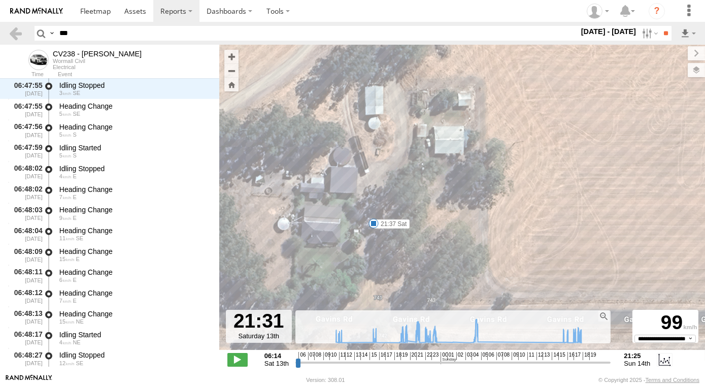
drag, startPoint x: 433, startPoint y: 233, endPoint x: 447, endPoint y: 228, distance: 15.7
click at [447, 228] on div "CV238 - Kim Walsh 21:29 Sat 21:29 Sat 23:36 Sat 08:17 Wed 08:48 Wed 08:55 Wed 0…" at bounding box center [461, 203] width 485 height 316
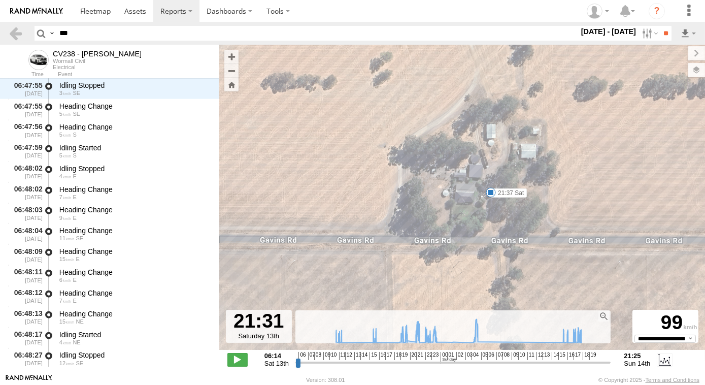
drag, startPoint x: 556, startPoint y: 225, endPoint x: 575, endPoint y: 201, distance: 31.1
click at [575, 203] on div "CV238 - Kim Walsh 21:29 Sat 21:29 Sat 23:36 Sat 08:17 Wed 08:48 Wed 08:55 Wed 0…" at bounding box center [461, 203] width 485 height 316
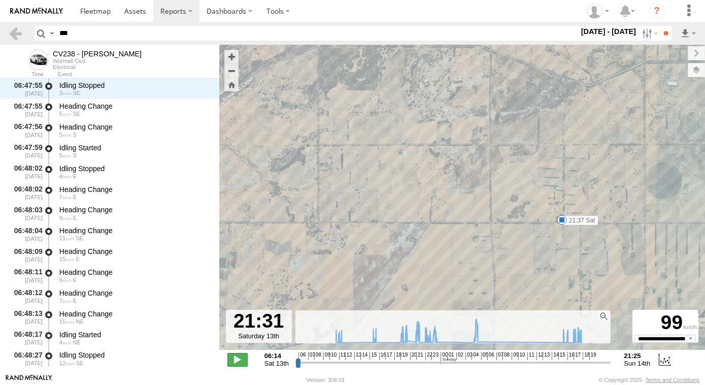
click at [235, 360] on span at bounding box center [237, 359] width 20 height 13
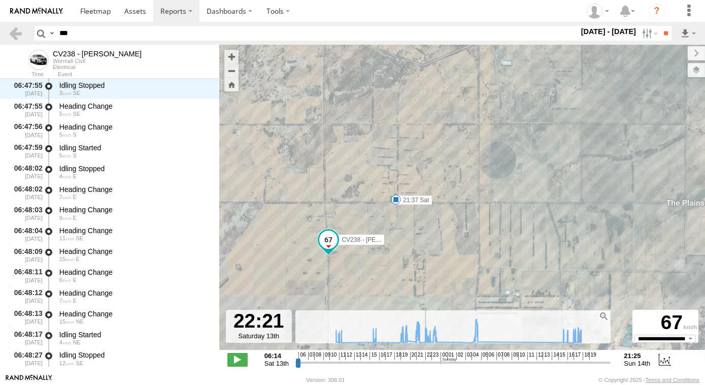
drag, startPoint x: 420, startPoint y: 365, endPoint x: 425, endPoint y: 367, distance: 5.5
click at [425, 367] on input "range" at bounding box center [452, 362] width 315 height 10
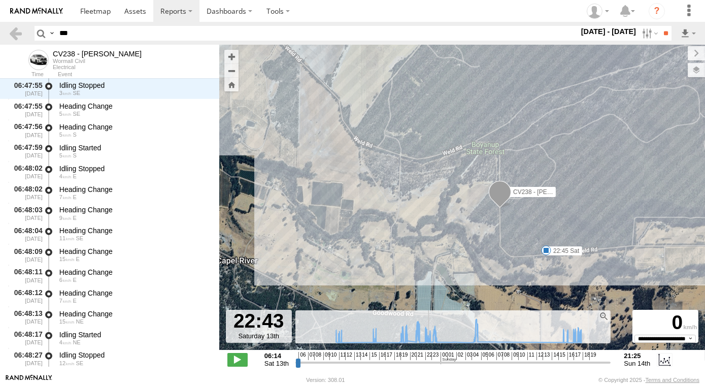
drag, startPoint x: 502, startPoint y: 246, endPoint x: 427, endPoint y: 136, distance: 132.4
click at [430, 140] on div "CV238 - Kim Walsh 21:29 Sat 21:29 Sat 23:36 Sat 08:17 Wed 08:48 Wed 08:55 Wed 0…" at bounding box center [461, 203] width 485 height 316
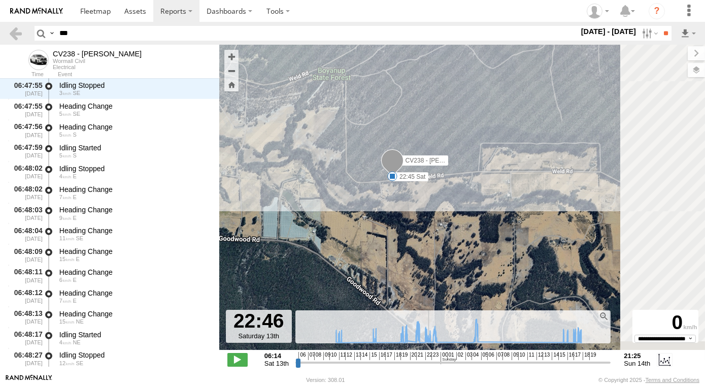
drag, startPoint x: 540, startPoint y: 222, endPoint x: 404, endPoint y: 222, distance: 135.4
click at [414, 223] on div "CV238 - Kim Walsh 21:29 Sat 21:29 Sat 23:36 Sat 08:17 Wed 08:48 Wed 08:55 Wed 0…" at bounding box center [461, 203] width 485 height 316
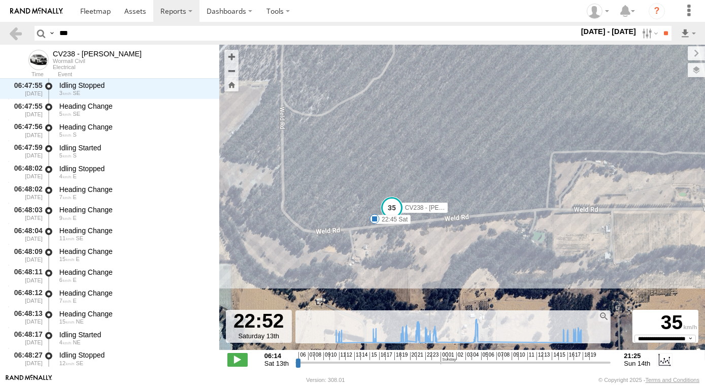
drag, startPoint x: 342, startPoint y: 241, endPoint x: 427, endPoint y: 259, distance: 87.1
click at [424, 260] on div "CV238 - Kim Walsh 21:29 Sat 21:29 Sat 23:36 Sat 08:17 Wed 08:48 Wed 08:55 Wed 0…" at bounding box center [461, 203] width 485 height 316
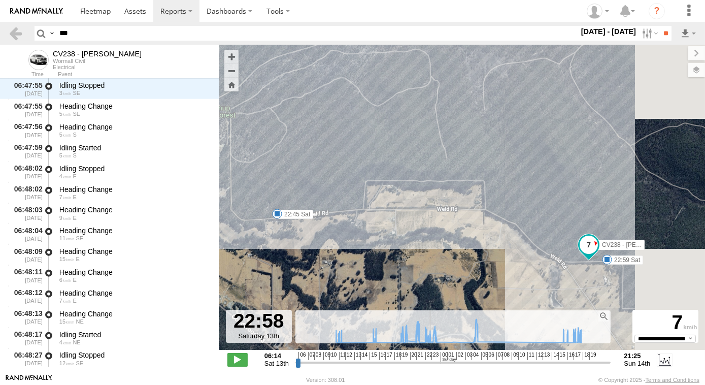
drag, startPoint x: 536, startPoint y: 202, endPoint x: 442, endPoint y: 191, distance: 94.5
click at [448, 192] on div "CV238 - Kim Walsh 21:29 Sat 21:29 Sat 23:36 Sat 08:17 Wed 08:48 Wed 08:55 Wed 0…" at bounding box center [461, 203] width 485 height 316
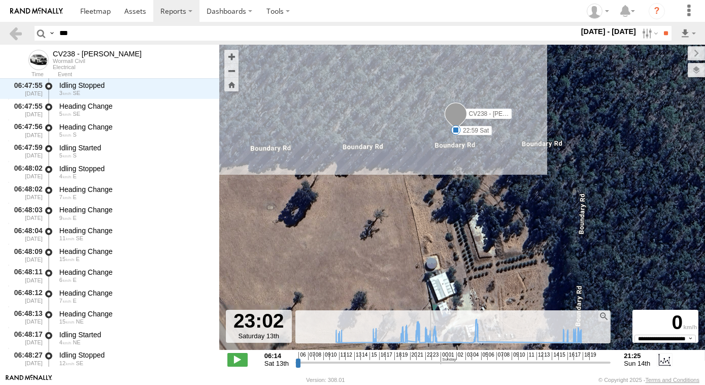
drag, startPoint x: 557, startPoint y: 248, endPoint x: 557, endPoint y: 143, distance: 105.0
click at [557, 143] on div "CV238 - Kim Walsh 21:29 Sat 21:29 Sat 23:36 Sat 08:17 Wed 08:48 Wed 08:55 Wed 0…" at bounding box center [461, 203] width 485 height 316
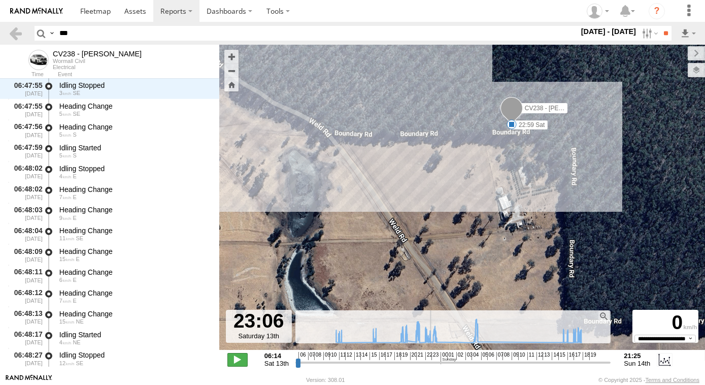
click at [242, 356] on span at bounding box center [237, 359] width 20 height 13
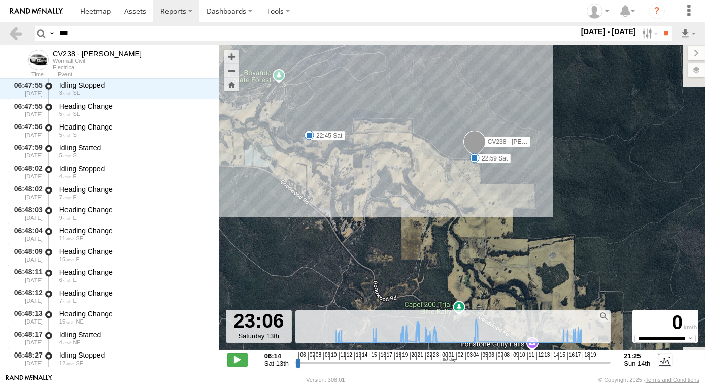
drag, startPoint x: 474, startPoint y: 83, endPoint x: 455, endPoint y: 131, distance: 52.4
click at [455, 131] on div "CV238 - Kim Walsh 21:29 Sat 21:29 Sat 23:36 Sat 08:17 Wed 08:48 Wed 08:55 Wed 0…" at bounding box center [461, 203] width 485 height 316
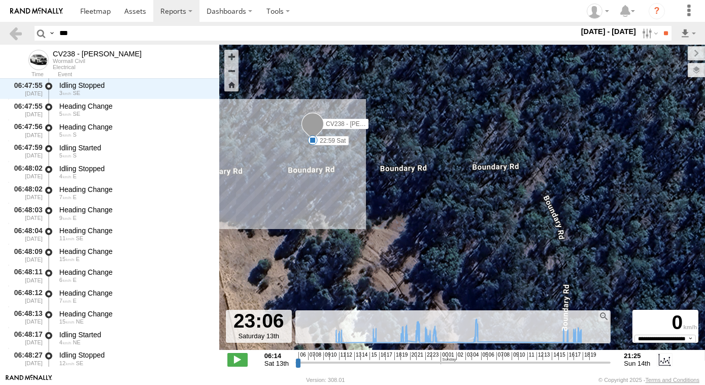
drag, startPoint x: 405, startPoint y: 218, endPoint x: 491, endPoint y: 220, distance: 85.8
click at [490, 220] on div "CV238 - Kim Walsh 21:29 Sat 21:29 Sat 23:36 Sat 08:17 Wed 08:48 Wed 08:55 Wed 0…" at bounding box center [461, 203] width 485 height 316
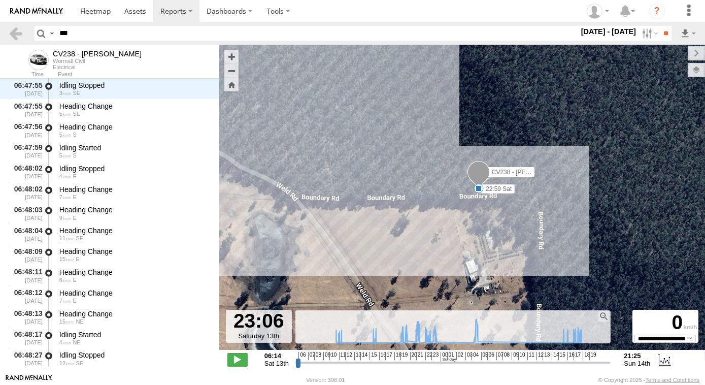
drag, startPoint x: 532, startPoint y: 250, endPoint x: 517, endPoint y: 247, distance: 14.5
click at [519, 248] on div "CV238 - Kim Walsh 21:29 Sat 21:29 Sat 23:36 Sat 08:17 Wed 08:48 Wed 08:55 Wed 0…" at bounding box center [461, 203] width 485 height 316
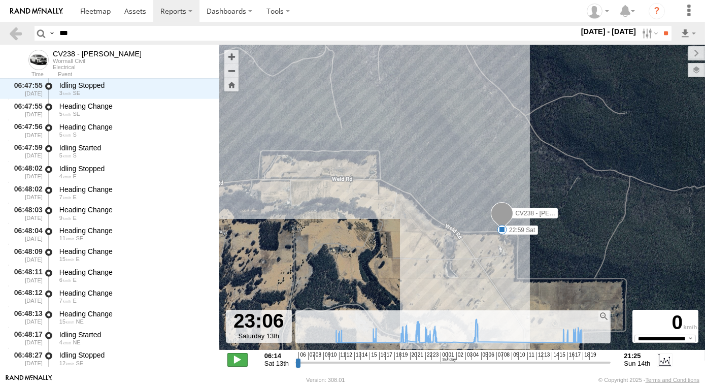
click at [237, 358] on span at bounding box center [237, 359] width 20 height 13
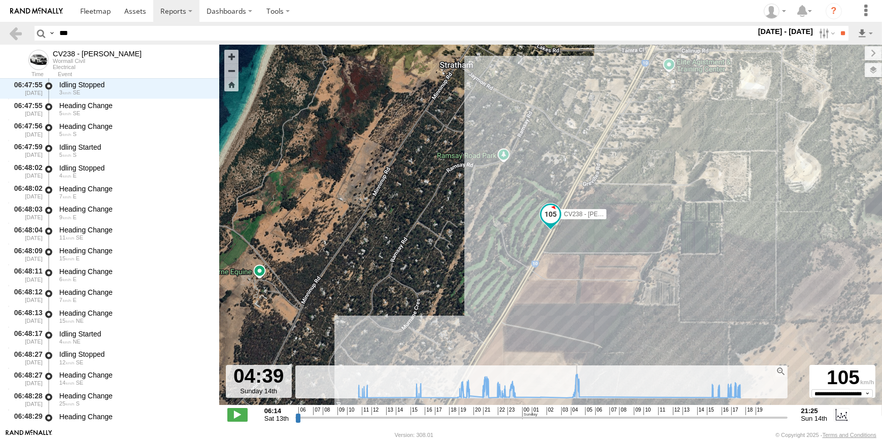
drag, startPoint x: 509, startPoint y: 419, endPoint x: 576, endPoint y: 415, distance: 66.5
type input "**********"
click at [576, 384] on input "range" at bounding box center [541, 417] width 492 height 10
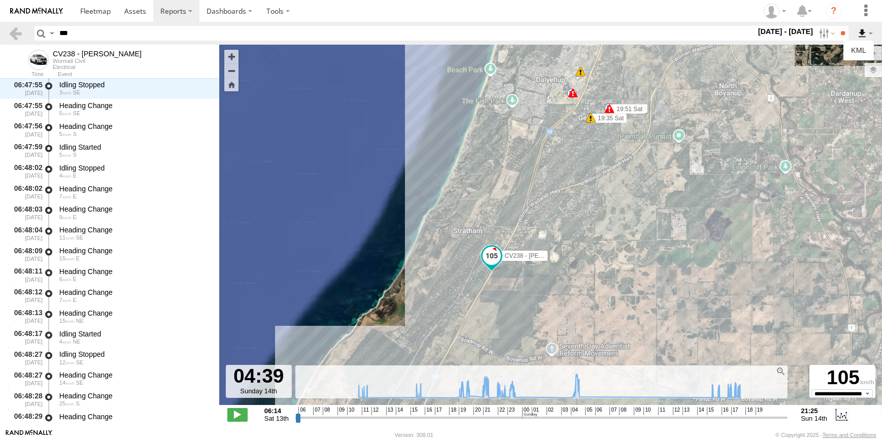
click at [704, 34] on label at bounding box center [864, 33] width 17 height 15
click at [704, 53] on link "KML" at bounding box center [858, 50] width 22 height 15
drag, startPoint x: 657, startPoint y: 314, endPoint x: 659, endPoint y: 302, distance: 11.8
click at [659, 302] on div "CV238 - Kim Walsh 21:29 Sat 21:29 Sat 23:36 Sat 08:17 Wed 08:48 Wed 08:55 Wed 0…" at bounding box center [550, 230] width 663 height 371
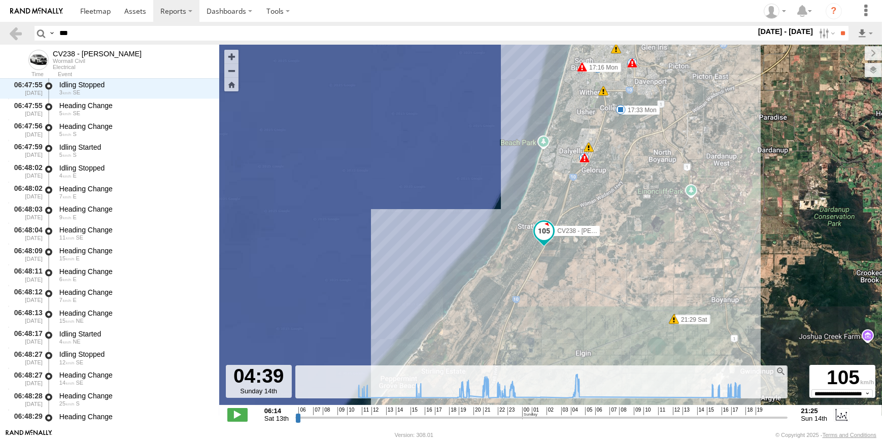
drag, startPoint x: 615, startPoint y: 187, endPoint x: 619, endPoint y: 194, distance: 8.4
click at [619, 194] on div "CV238 - Kim Walsh 21:29 Sat 21:29 Sat 23:36 Sat 08:17 Wed 08:48 Wed 08:55 Wed 0…" at bounding box center [550, 230] width 663 height 371
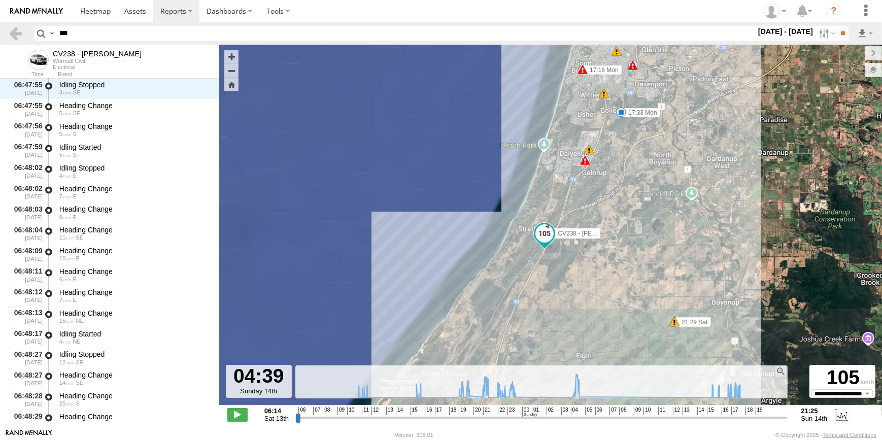
drag, startPoint x: 75, startPoint y: 32, endPoint x: 66, endPoint y: 32, distance: 9.1
click at [66, 32] on input "***" at bounding box center [405, 33] width 700 height 15
type input "*"
type input "**********"
click at [704, 26] on input "**" at bounding box center [843, 33] width 12 height 15
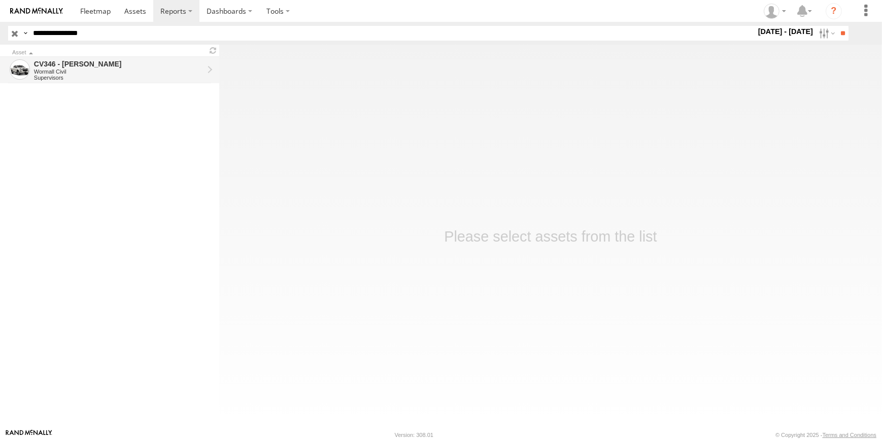
click at [162, 81] on div "CV346 - [PERSON_NAME] Wormall Civil Supervisors" at bounding box center [118, 70] width 172 height 24
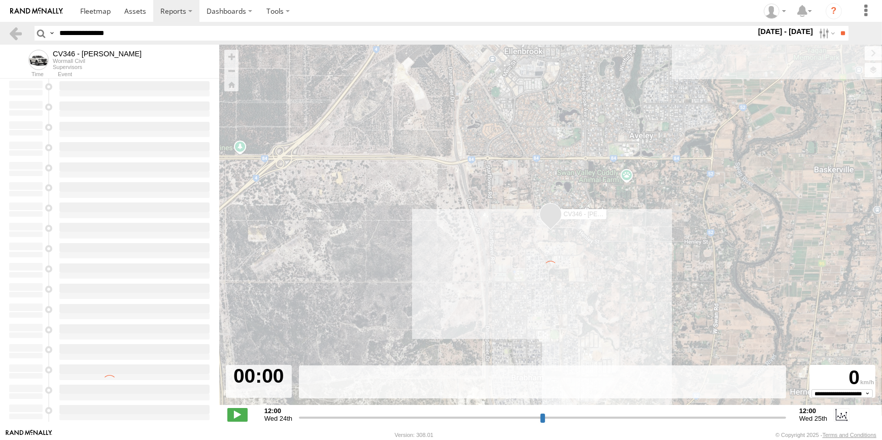
click at [115, 54] on div "CV346 - [PERSON_NAME]" at bounding box center [97, 54] width 89 height 8
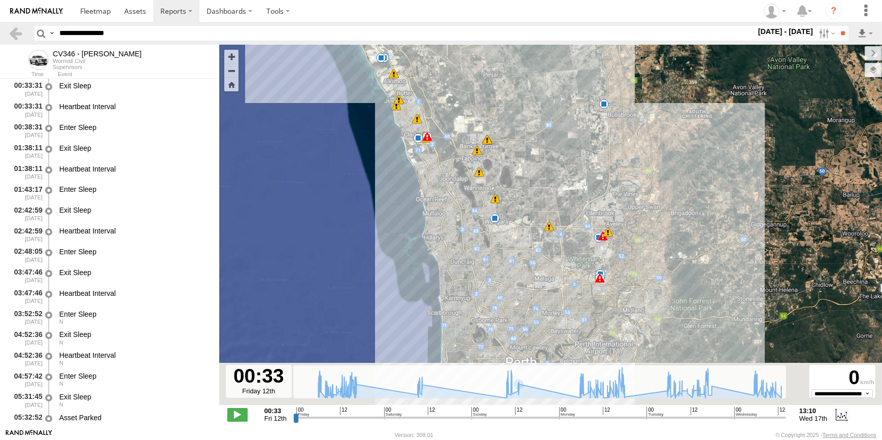
drag, startPoint x: 616, startPoint y: 310, endPoint x: 535, endPoint y: 217, distance: 123.0
click at [544, 221] on span at bounding box center [549, 226] width 10 height 10
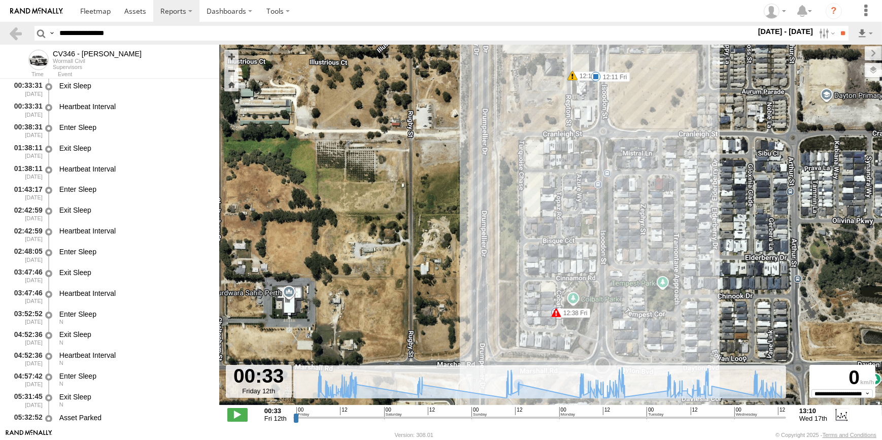
drag, startPoint x: 551, startPoint y: 295, endPoint x: 544, endPoint y: 268, distance: 27.5
click at [544, 270] on div "CV346 - [PERSON_NAME] 12:11 Fri 12:11 Fri 12:17 Fri 12:38 Fri 14:49 Fri 14:50 F…" at bounding box center [550, 230] width 663 height 371
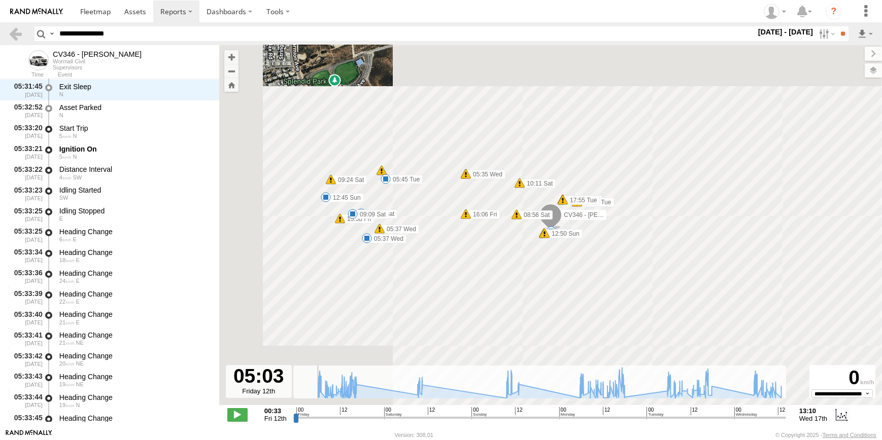
scroll to position [310, 0]
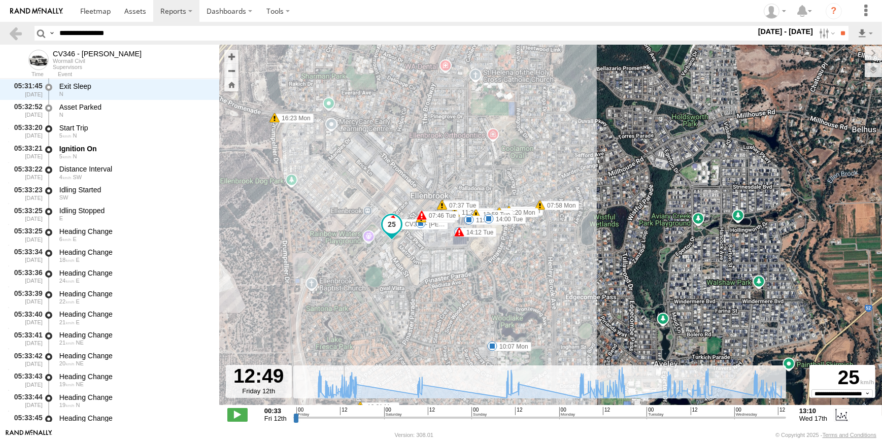
drag, startPoint x: 295, startPoint y: 421, endPoint x: 340, endPoint y: 418, distance: 44.8
click at [340, 418] on input "range" at bounding box center [539, 417] width 493 height 10
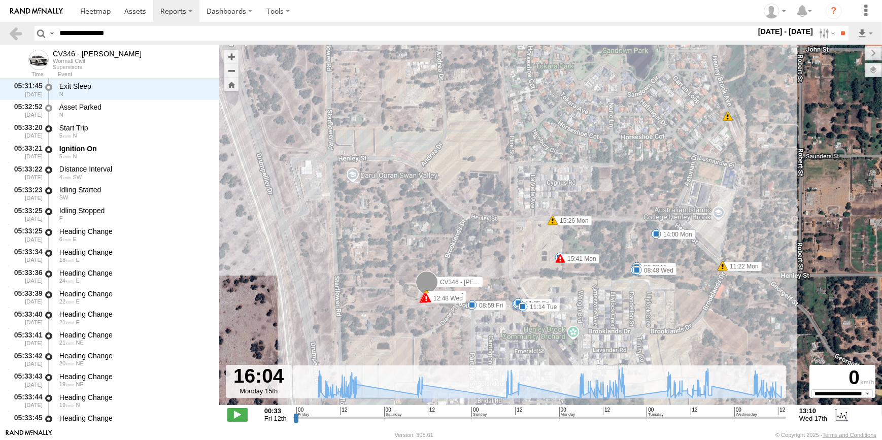
drag, startPoint x: 337, startPoint y: 418, endPoint x: 617, endPoint y: 401, distance: 280.6
type input "**********"
click at [617, 412] on input "range" at bounding box center [539, 417] width 493 height 10
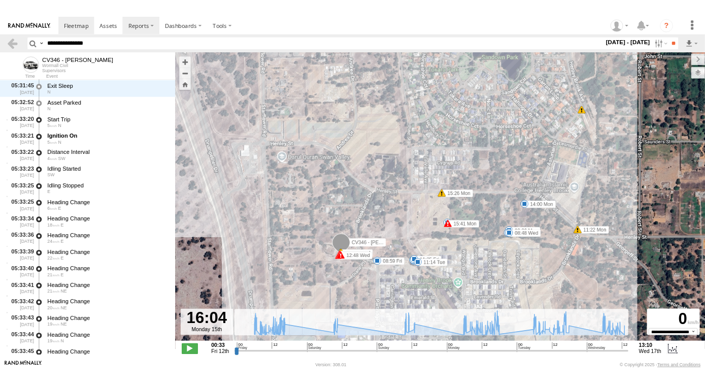
scroll to position [311, 0]
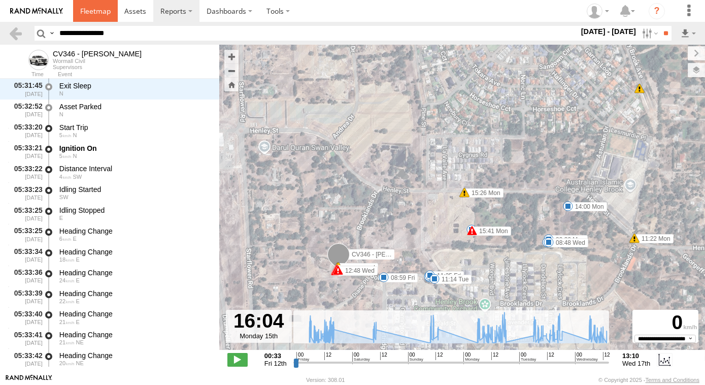
click at [79, 13] on link at bounding box center [95, 11] width 45 height 22
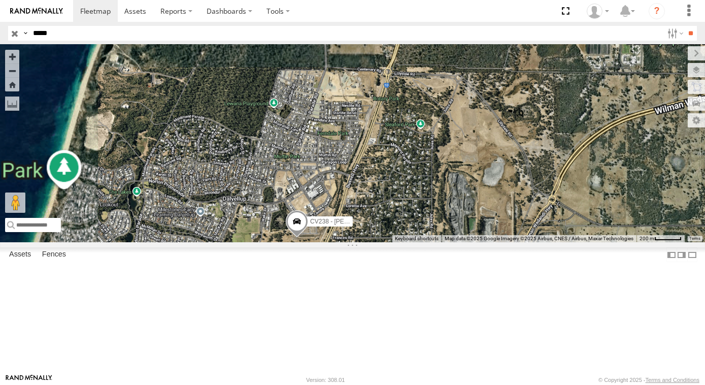
drag, startPoint x: 398, startPoint y: 344, endPoint x: 410, endPoint y: 305, distance: 40.9
click at [409, 242] on div "CV257 - [PERSON_NAME] CV238 - [PERSON_NAME]" at bounding box center [352, 143] width 705 height 197
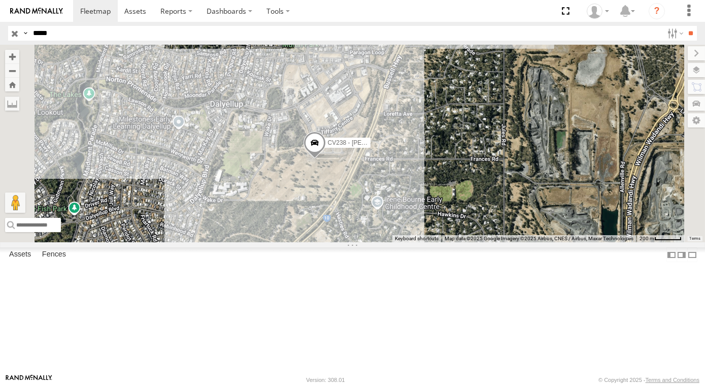
click at [43, 6] on link at bounding box center [36, 11] width 73 height 22
